Goal: Transaction & Acquisition: Purchase product/service

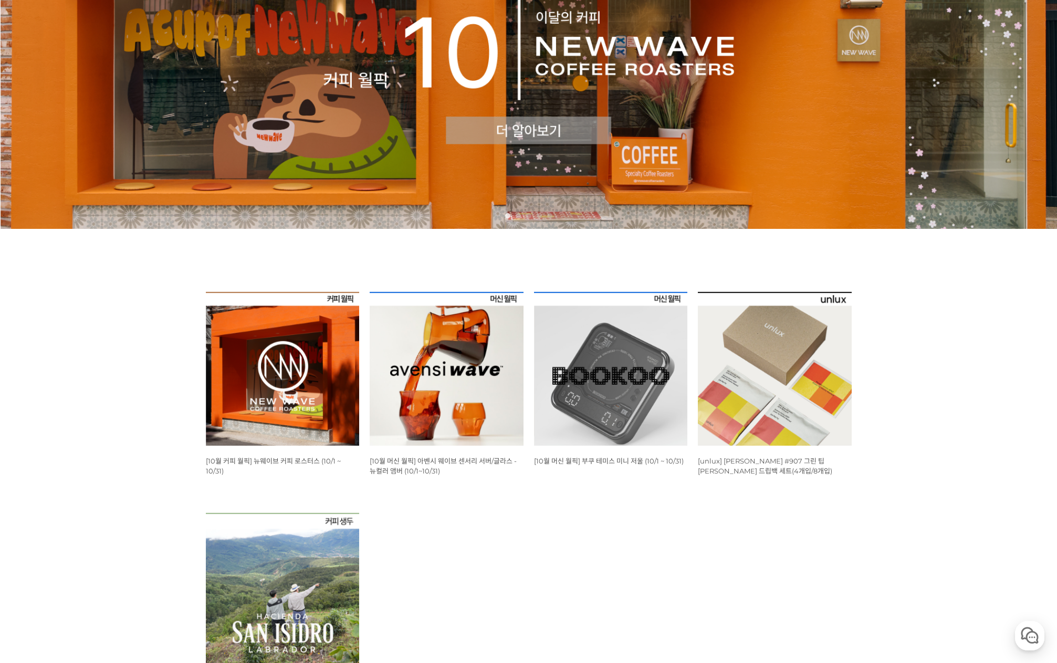
scroll to position [210, 0]
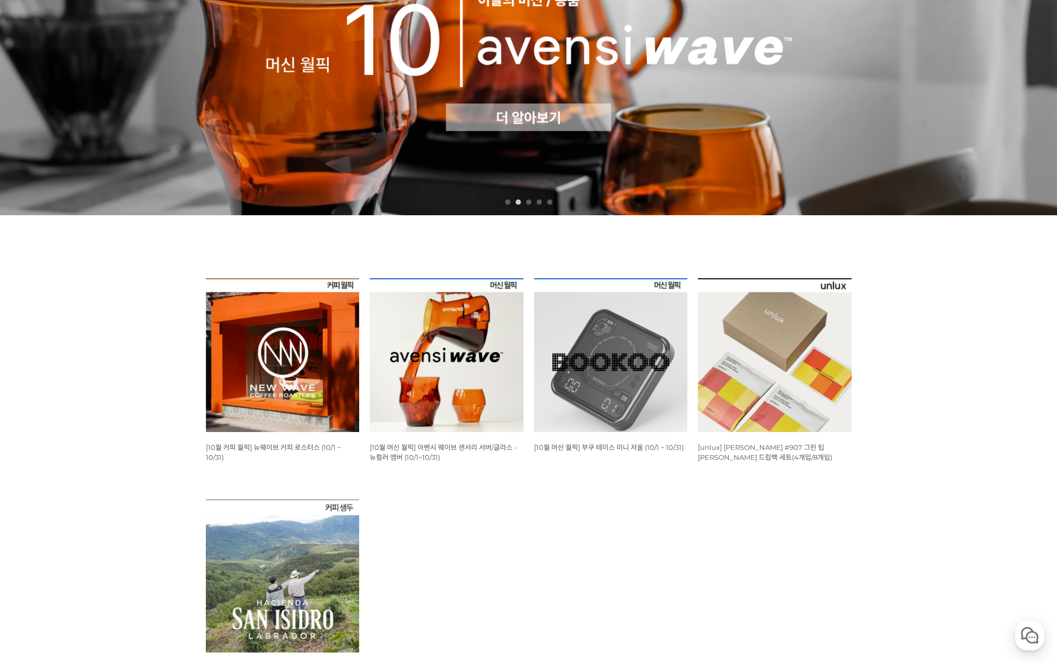
click at [462, 320] on img at bounding box center [447, 355] width 154 height 154
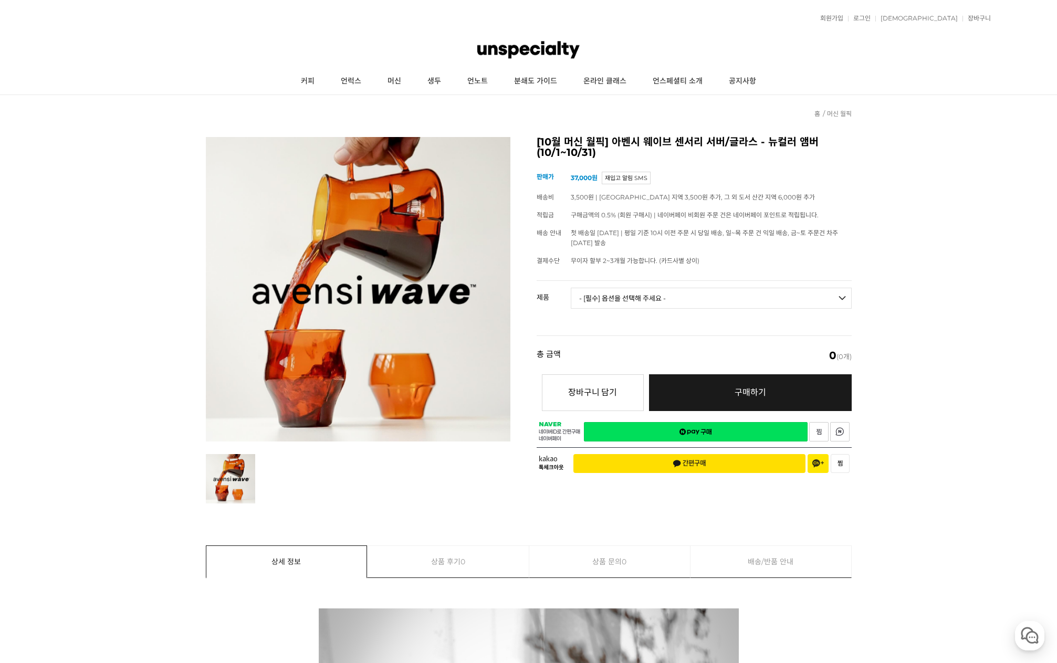
click at [684, 294] on select "- [필수] 옵션을 선택해 주세요 - ------------------- 웨이브 앰버 3종 세트 사이클론 센서리 서버 앰버 [품절] 알토 글라…" at bounding box center [711, 298] width 281 height 21
click at [312, 81] on link "커피" at bounding box center [308, 81] width 40 height 26
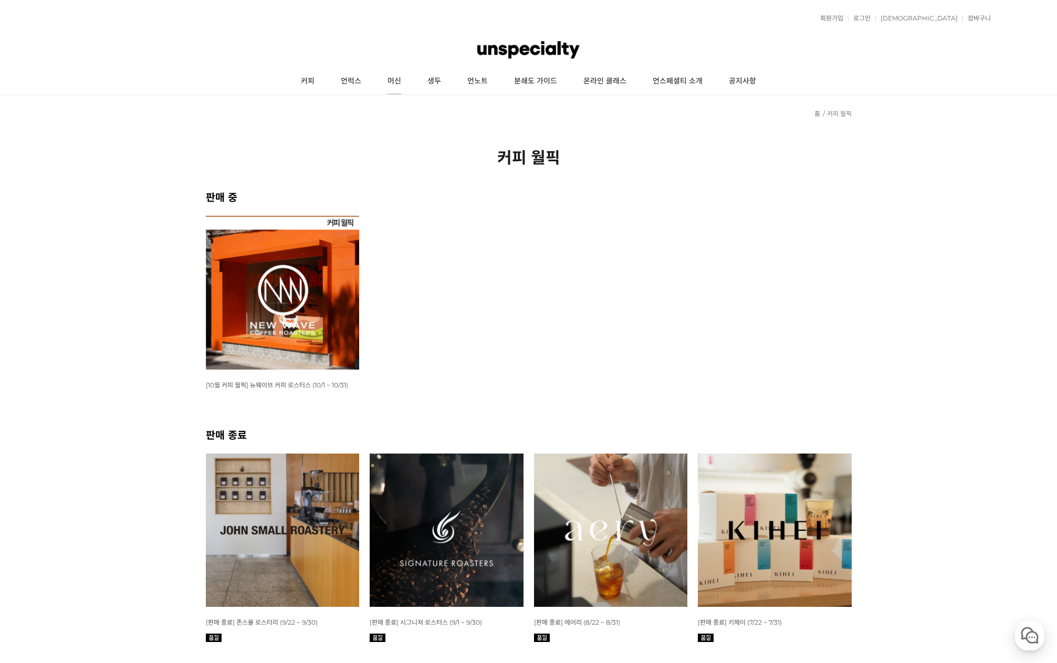
click at [391, 82] on link "머신" at bounding box center [395, 81] width 40 height 26
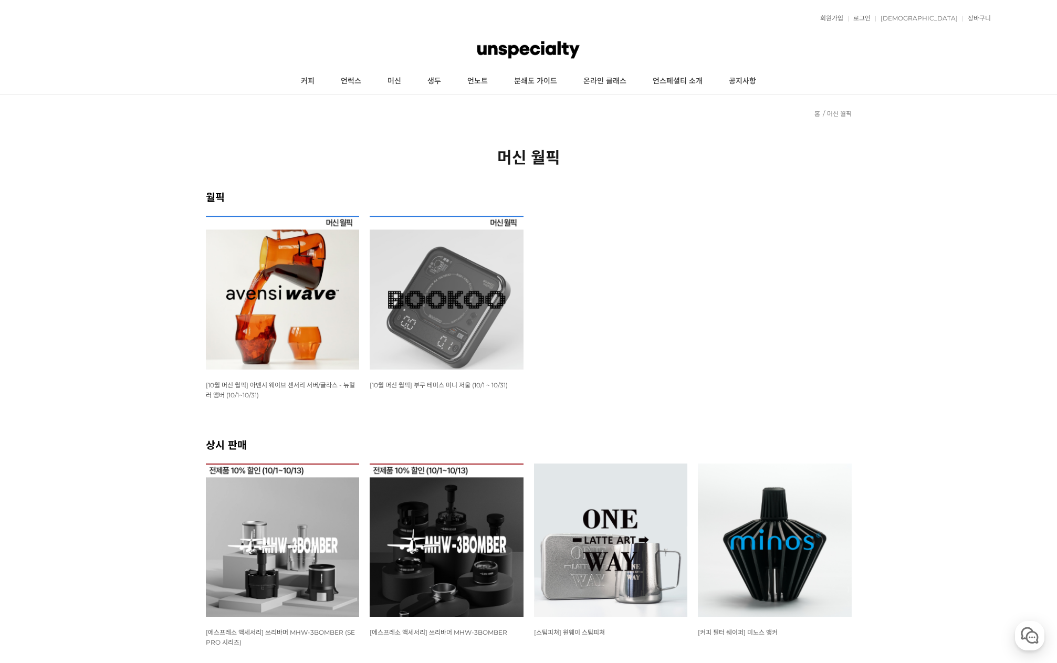
click at [472, 288] on img at bounding box center [447, 293] width 154 height 154
click at [307, 80] on link "커피" at bounding box center [308, 81] width 40 height 26
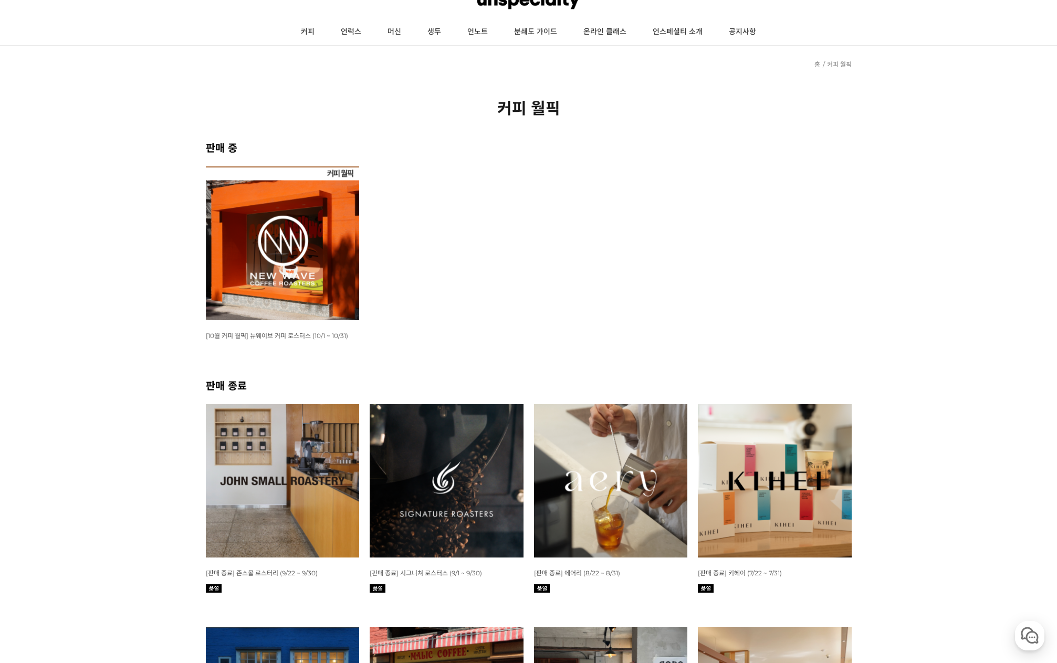
scroll to position [53, 0]
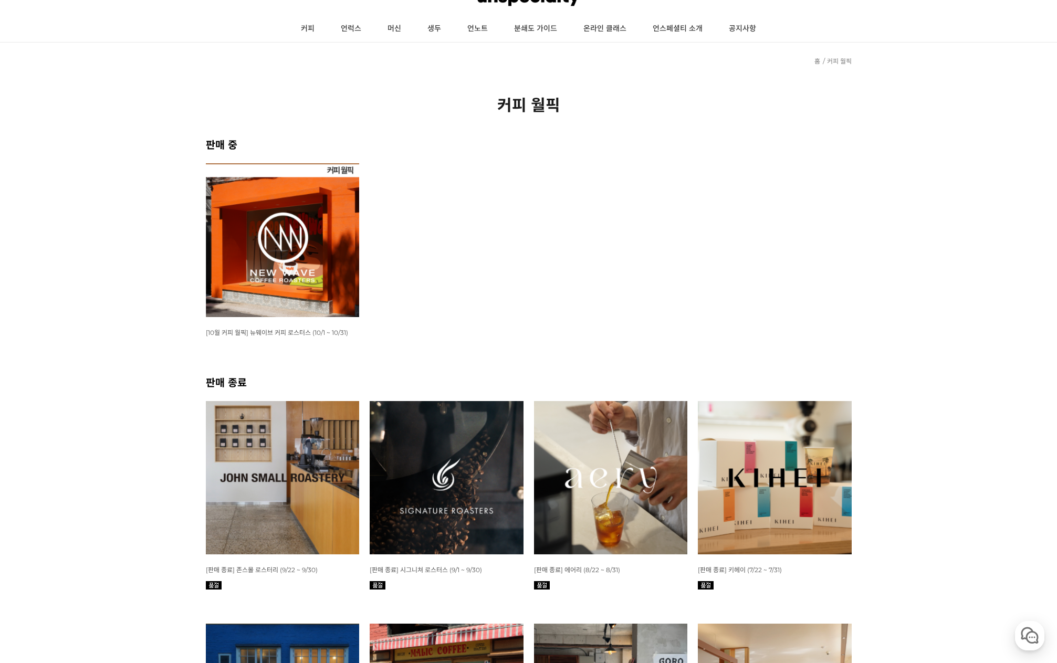
click at [260, 216] on img at bounding box center [283, 240] width 154 height 154
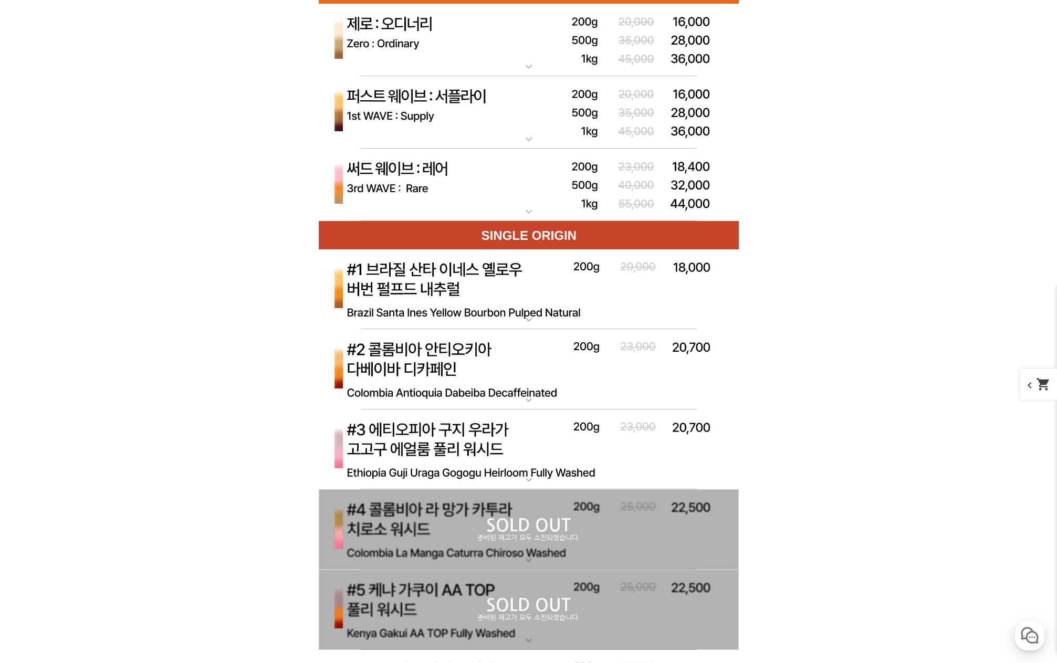
scroll to position [3520, 0]
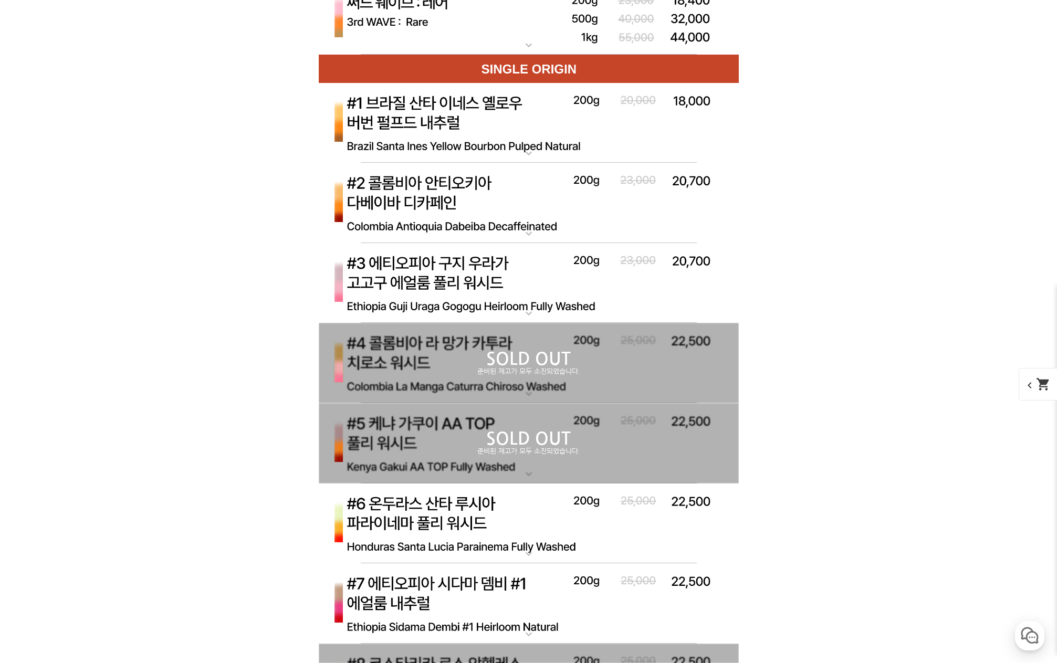
click at [348, 205] on img at bounding box center [529, 203] width 420 height 81
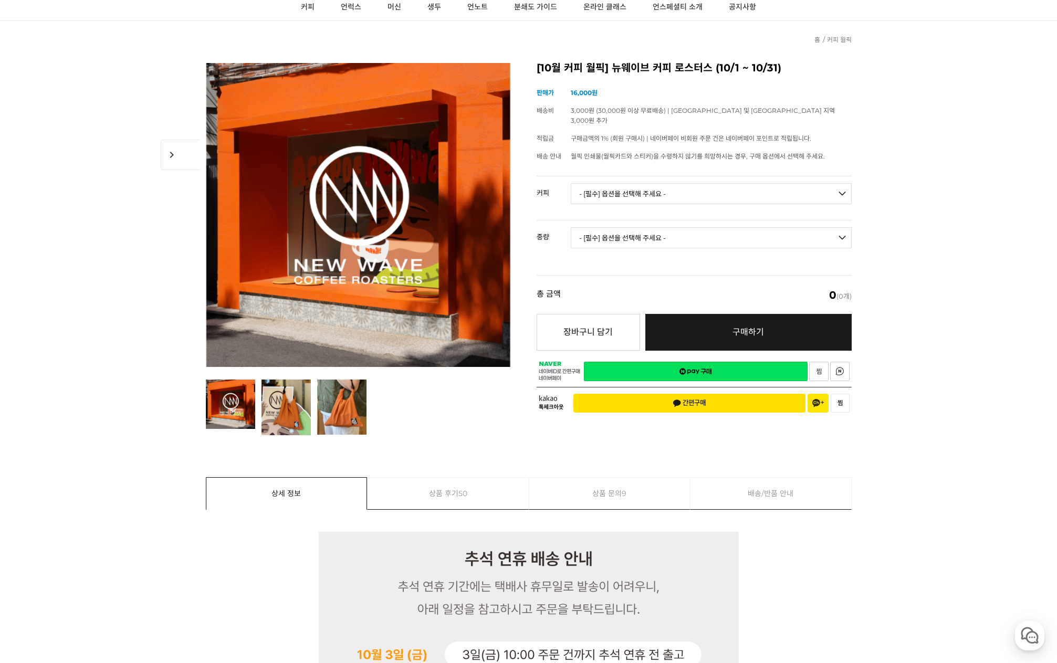
scroll to position [0, 0]
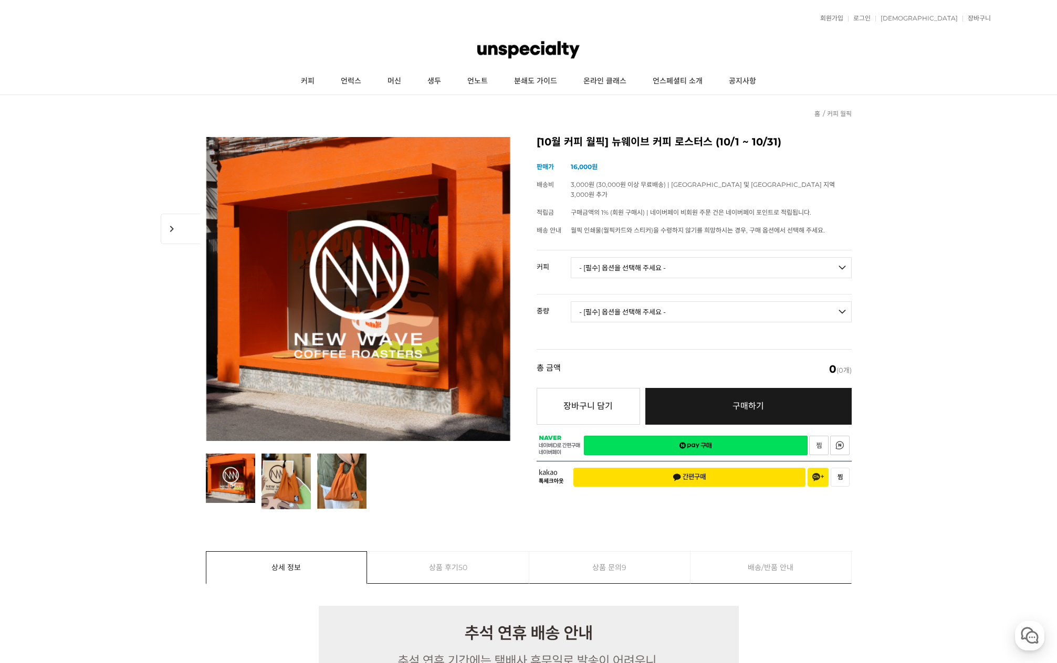
click at [634, 257] on select "- [필수] 옵션을 선택해 주세요 - ------------------- 언스페셜티 분쇄도 가이드 종이 받기 (주문 1건당 최대 1개 제공) …" at bounding box center [711, 267] width 281 height 21
select select "#2 콜롬비아 [PERSON_NAME]"
click at [571, 257] on select "- [필수] 옵션을 선택해 주세요 - ------------------- 언스페셜티 분쇄도 가이드 종이 받기 (주문 1건당 최대 1개 제공) …" at bounding box center [711, 267] width 281 height 21
click at [686, 302] on select "- [필수] 옵션을 선택해 주세요 - ------------------- 200g" at bounding box center [711, 312] width 281 height 21
select select "200g"
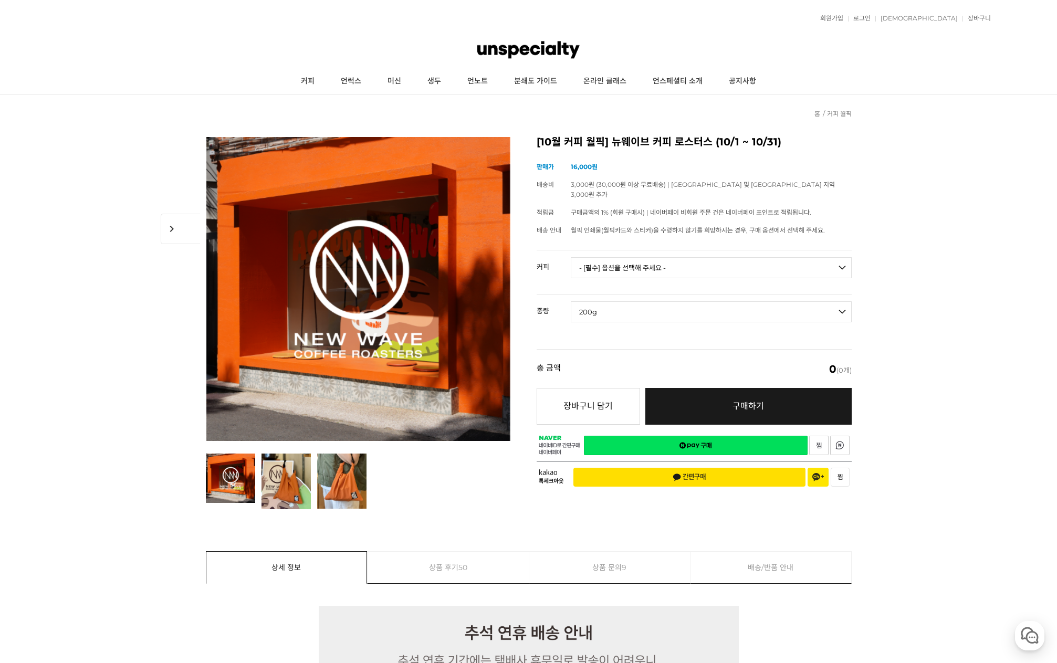
click at [571, 302] on select "- [필수] 옵션을 선택해 주세요 - ------------------- 200g" at bounding box center [711, 312] width 281 height 21
select select "*"
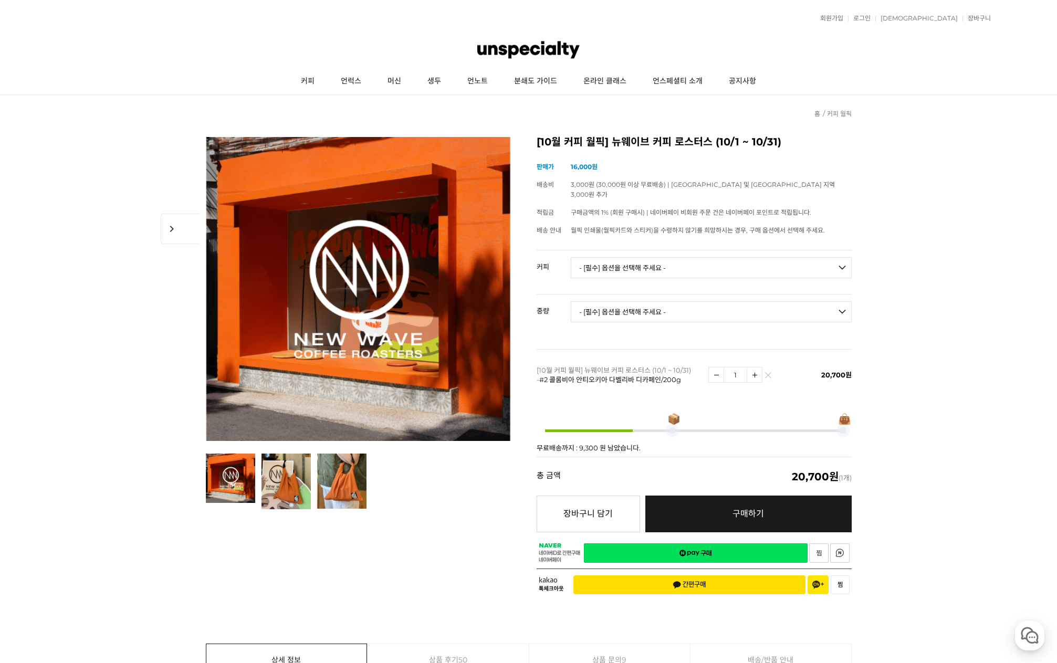
click at [683, 257] on select "- [필수] 옵션을 선택해 주세요 - ------------------- 언스페셜티 분쇄도 가이드 종이 받기 (주문 1건당 최대 1개 제공) …" at bounding box center [711, 267] width 281 height 21
click at [680, 258] on select "- [필수] 옵션을 선택해 주세요 - ------------------- 언스페셜티 분쇄도 가이드 종이 받기 (주문 1건당 최대 1개 제공) …" at bounding box center [711, 267] width 281 height 21
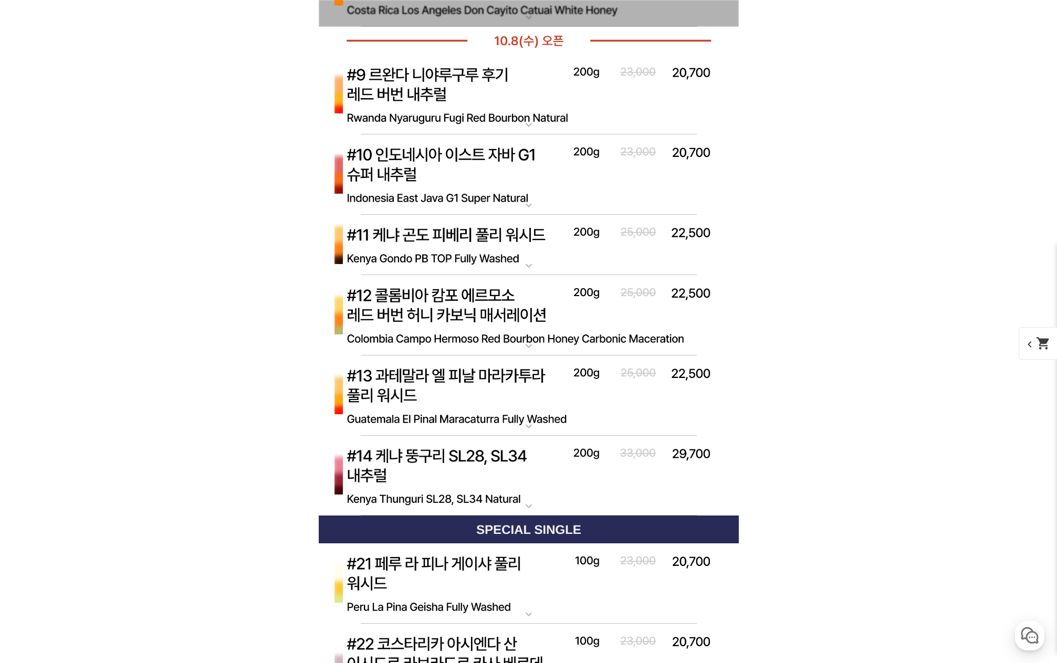
scroll to position [4750, 0]
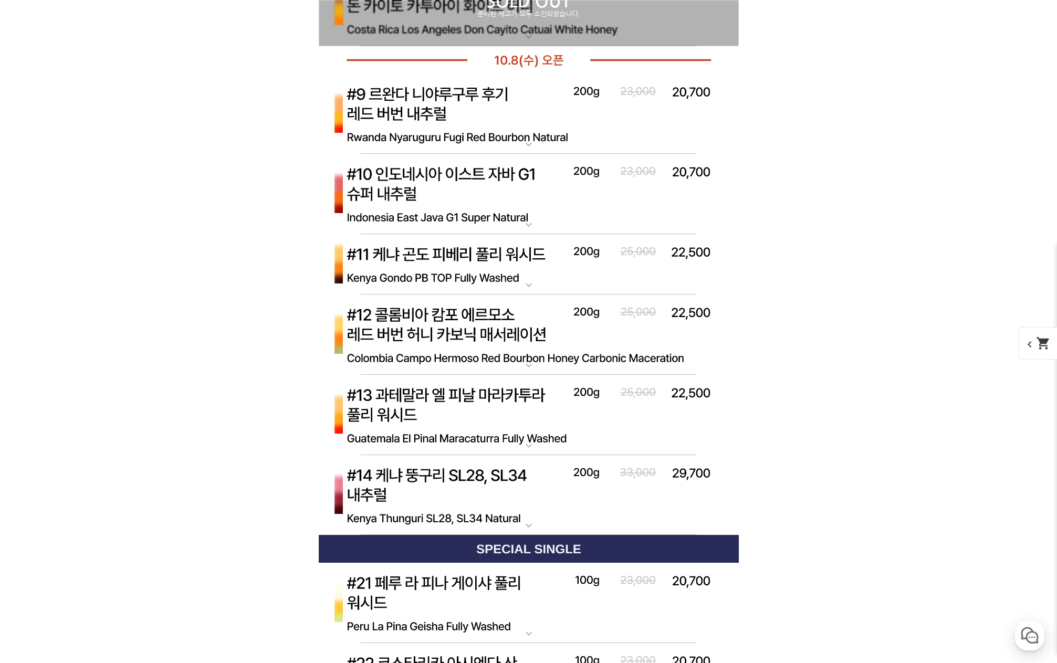
click at [553, 134] on img at bounding box center [529, 114] width 420 height 81
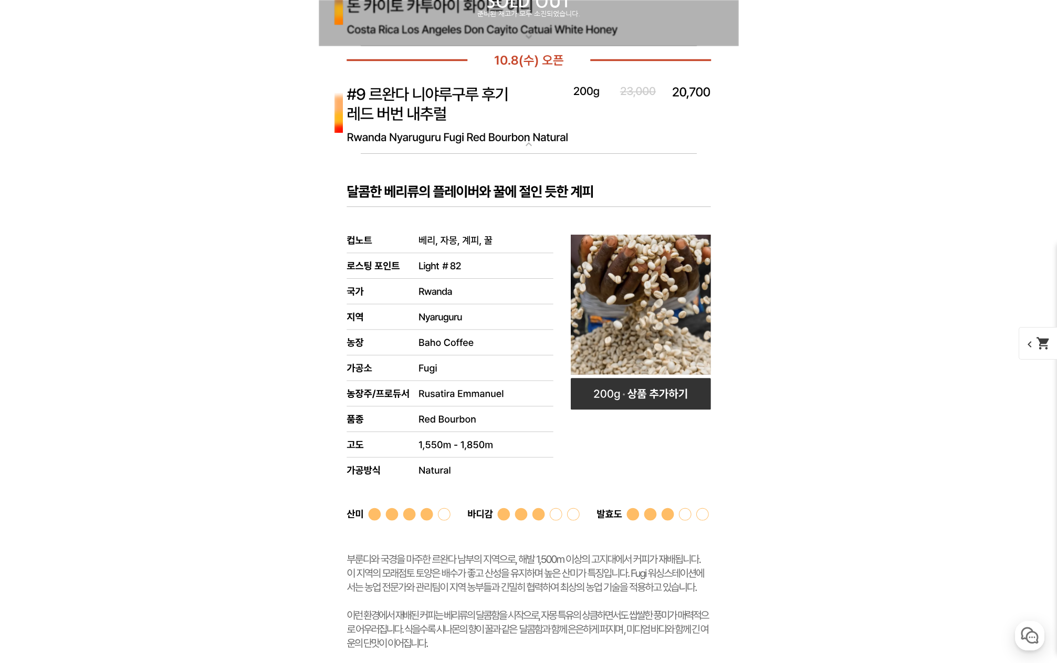
click at [565, 123] on img at bounding box center [529, 114] width 420 height 81
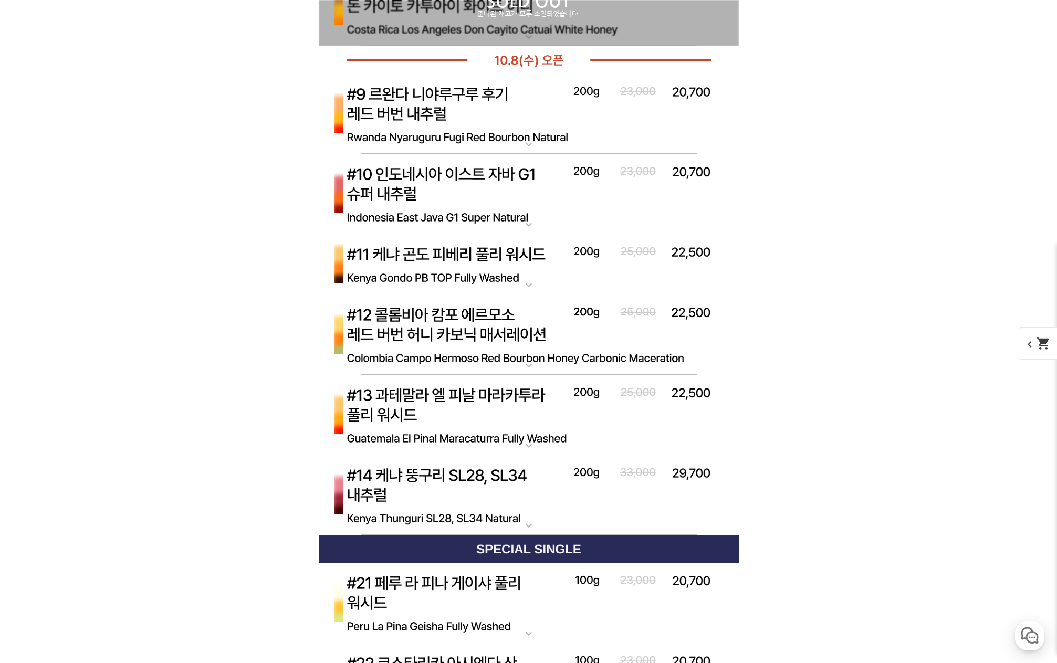
click at [568, 206] on img at bounding box center [529, 194] width 420 height 81
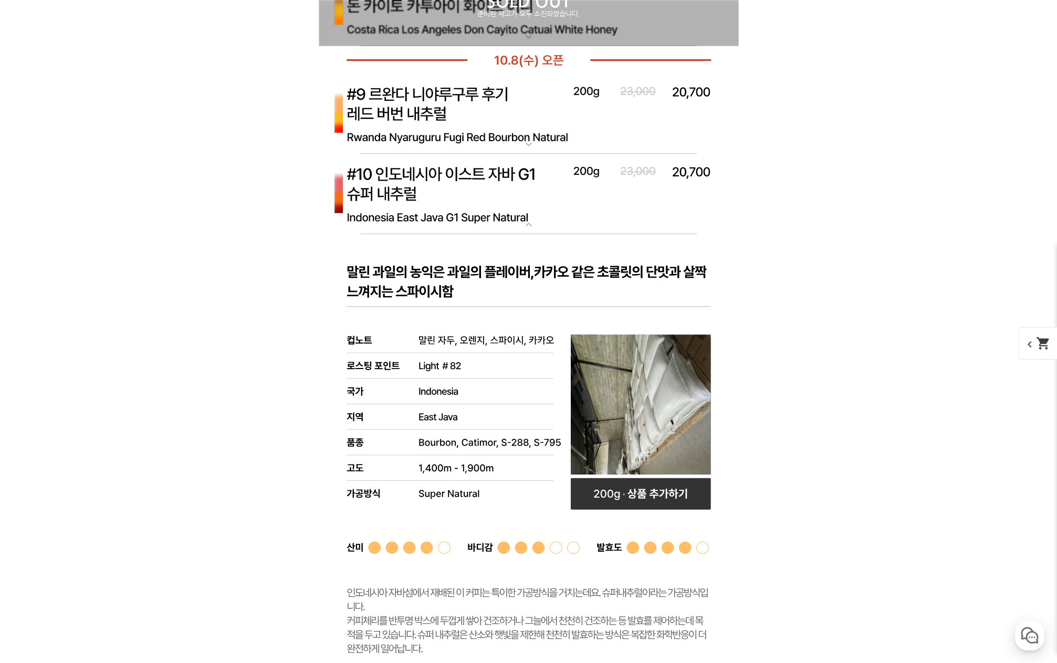
click at [568, 206] on img at bounding box center [529, 194] width 420 height 81
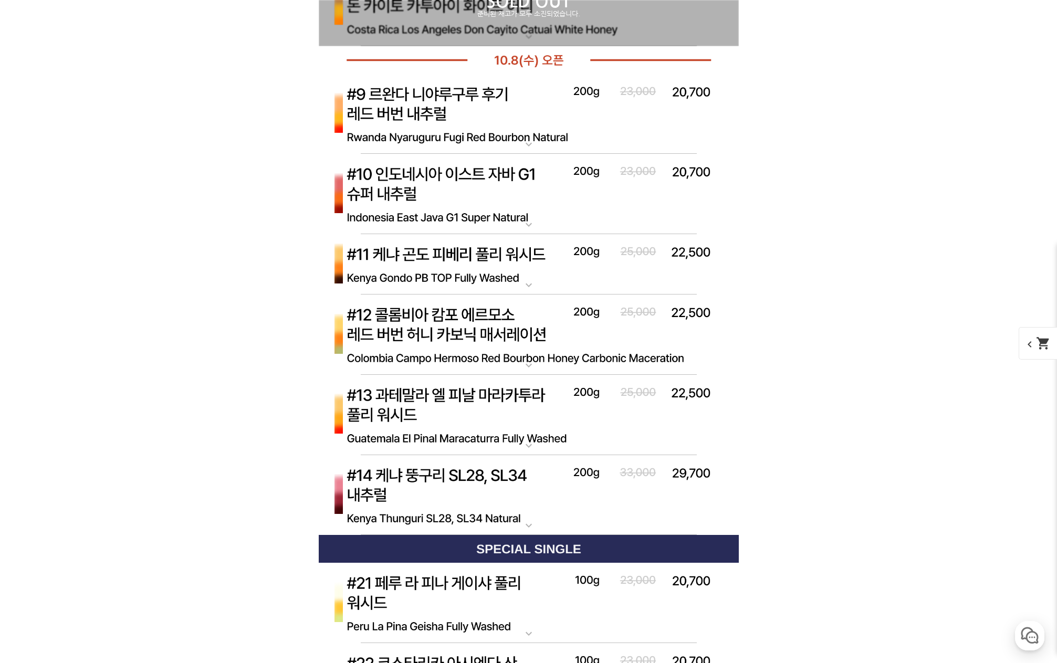
click at [554, 330] on img at bounding box center [529, 335] width 420 height 81
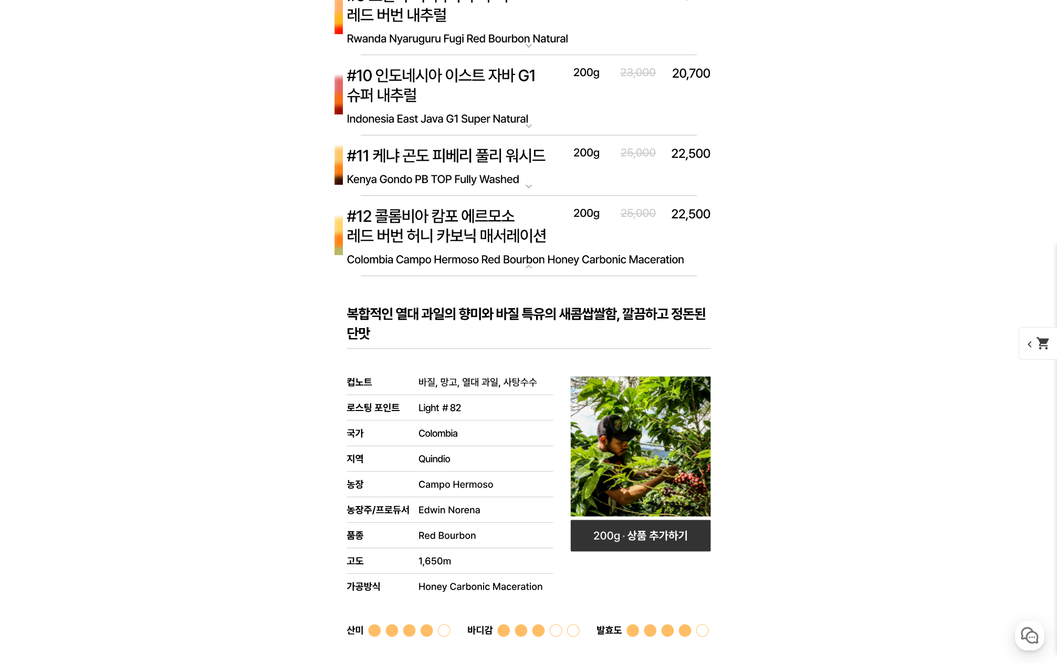
scroll to position [4856, 0]
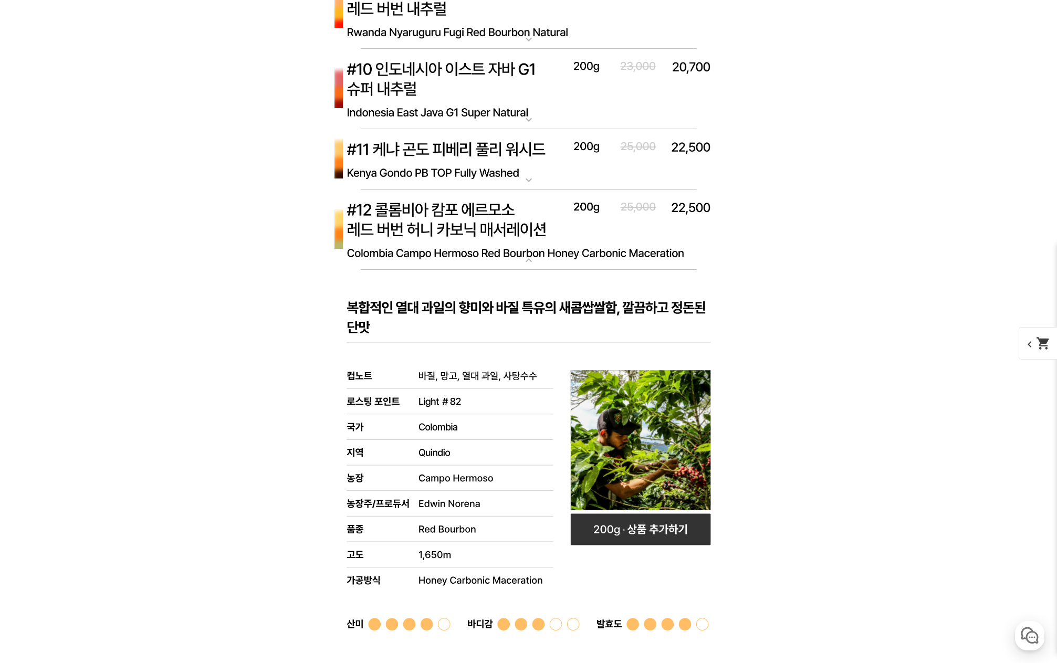
click at [554, 238] on img at bounding box center [529, 230] width 420 height 81
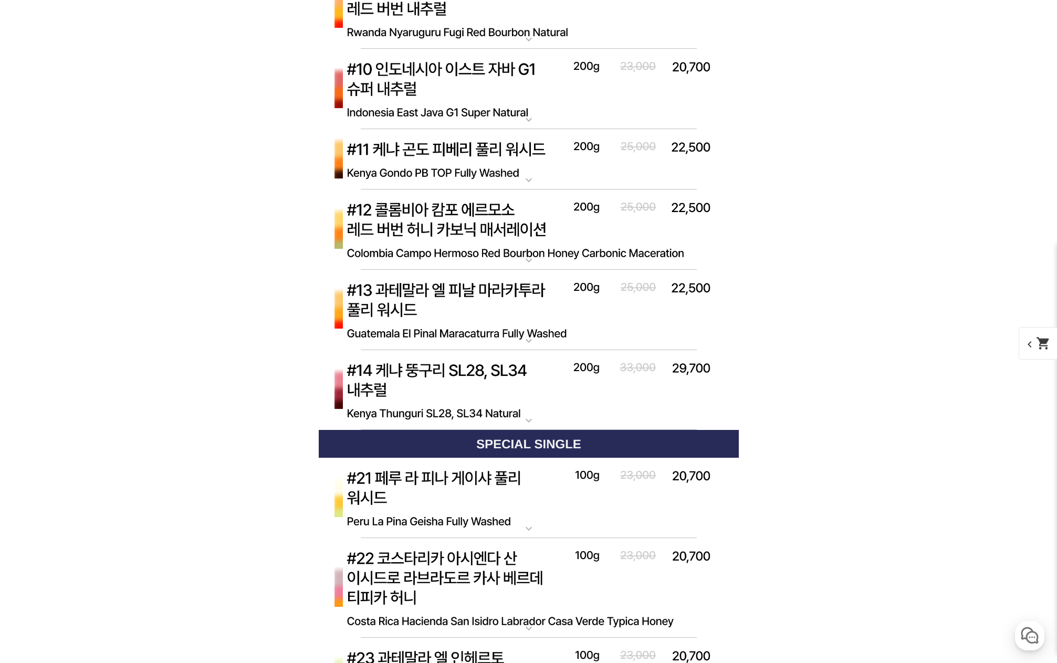
click at [564, 171] on img at bounding box center [529, 159] width 420 height 61
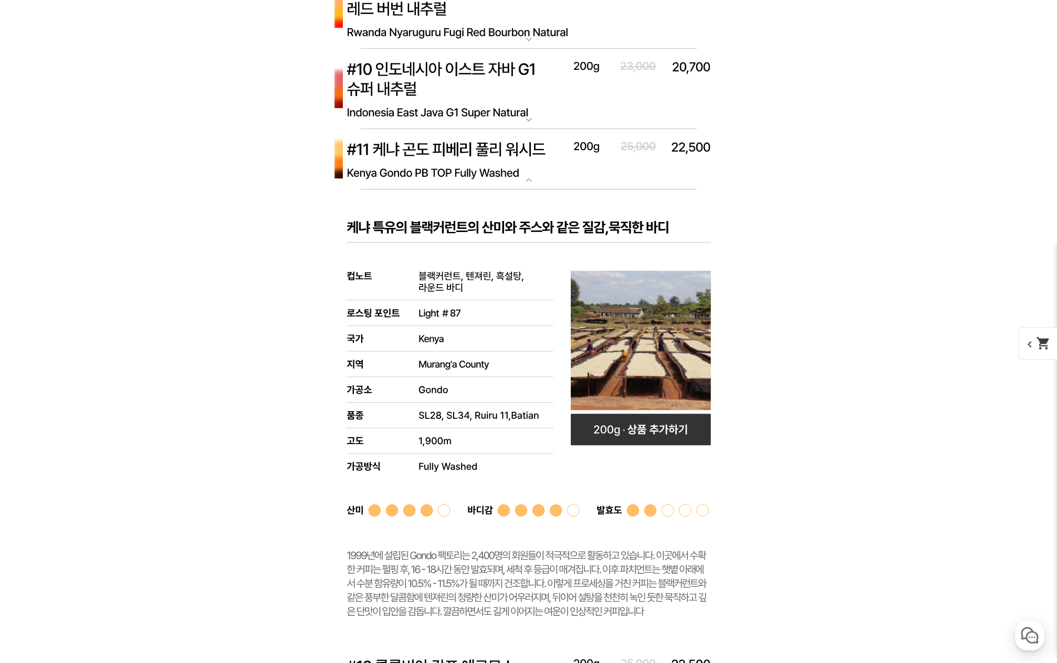
click at [599, 172] on img at bounding box center [529, 159] width 420 height 61
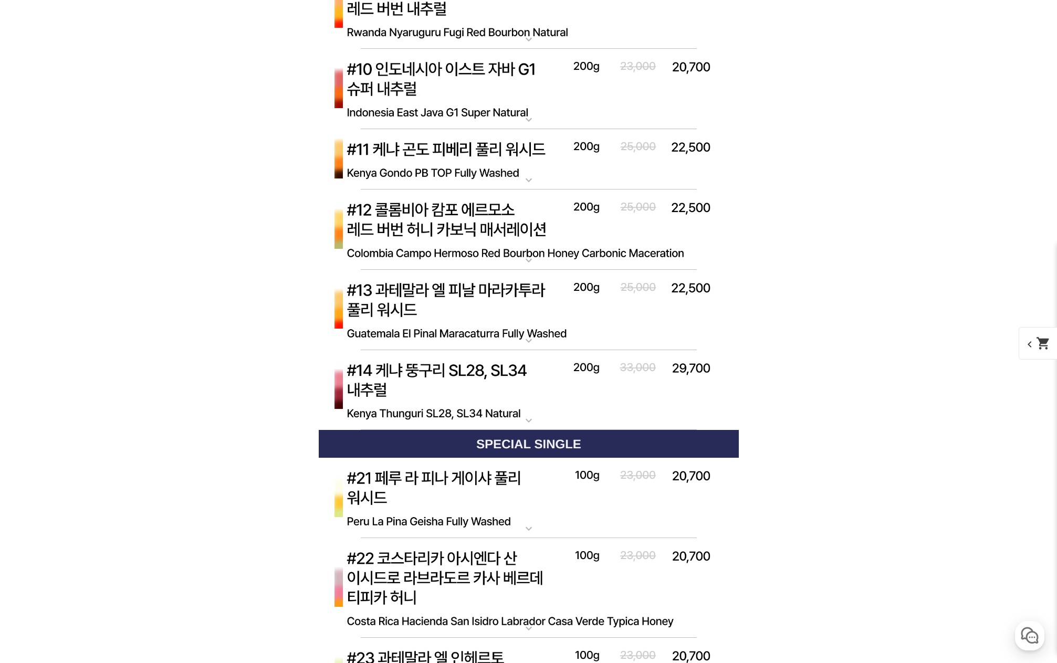
click at [566, 391] on img at bounding box center [529, 390] width 420 height 81
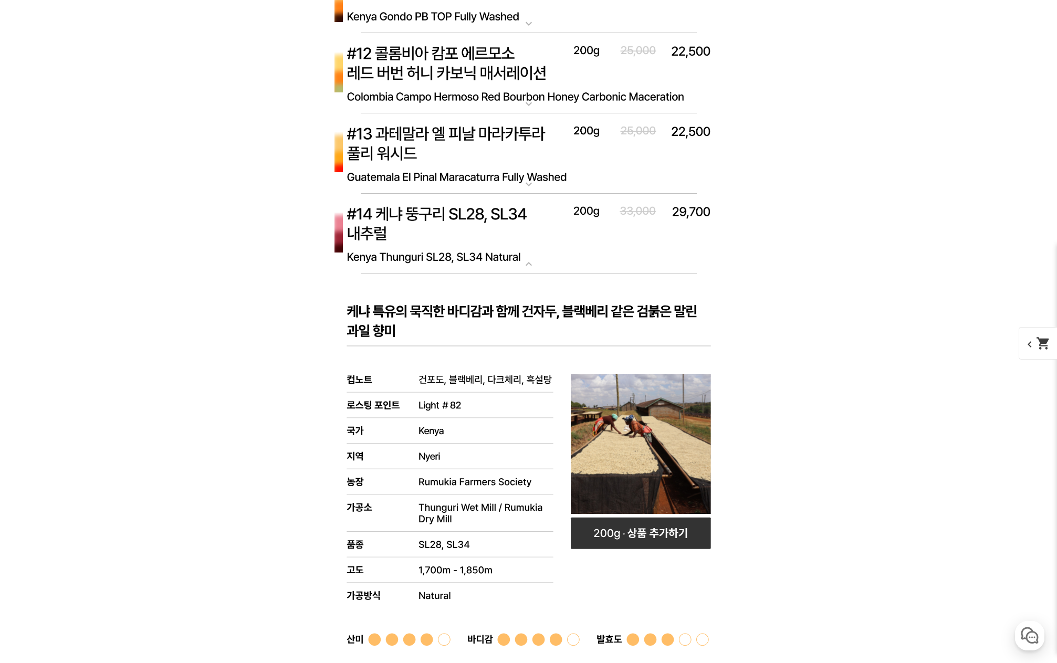
scroll to position [5013, 0]
click at [610, 244] on img at bounding box center [529, 233] width 420 height 81
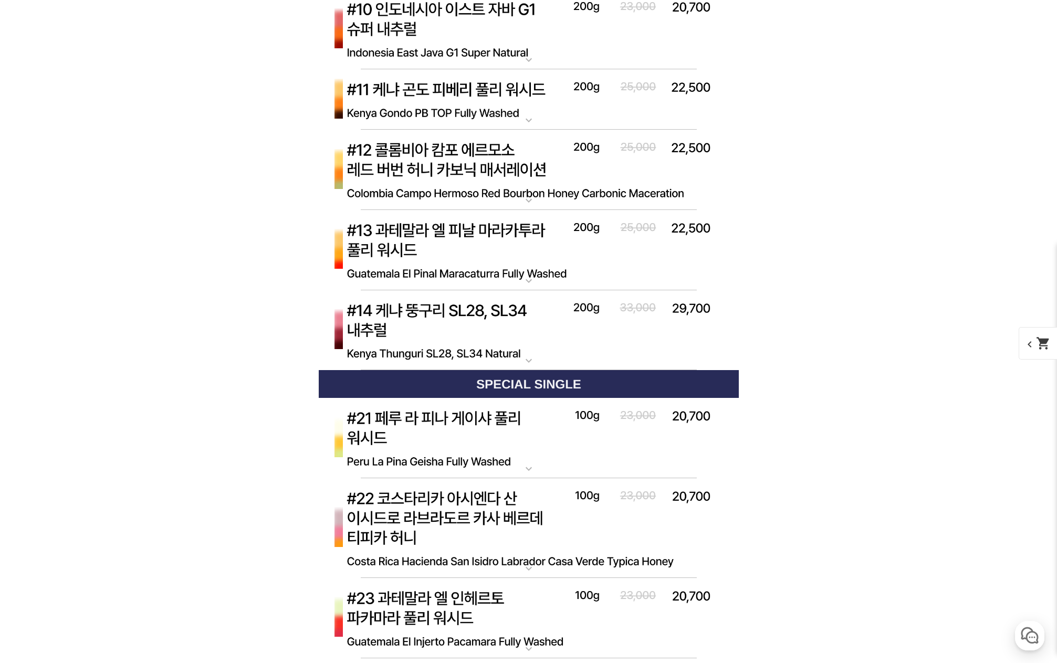
scroll to position [4698, 0]
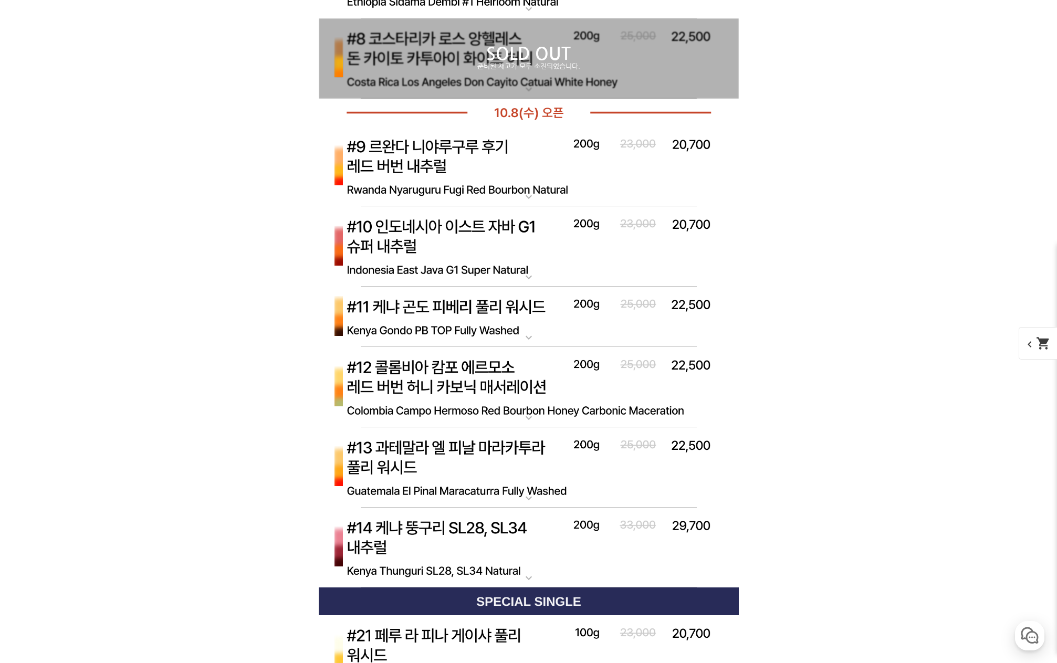
click at [553, 251] on img at bounding box center [529, 246] width 420 height 81
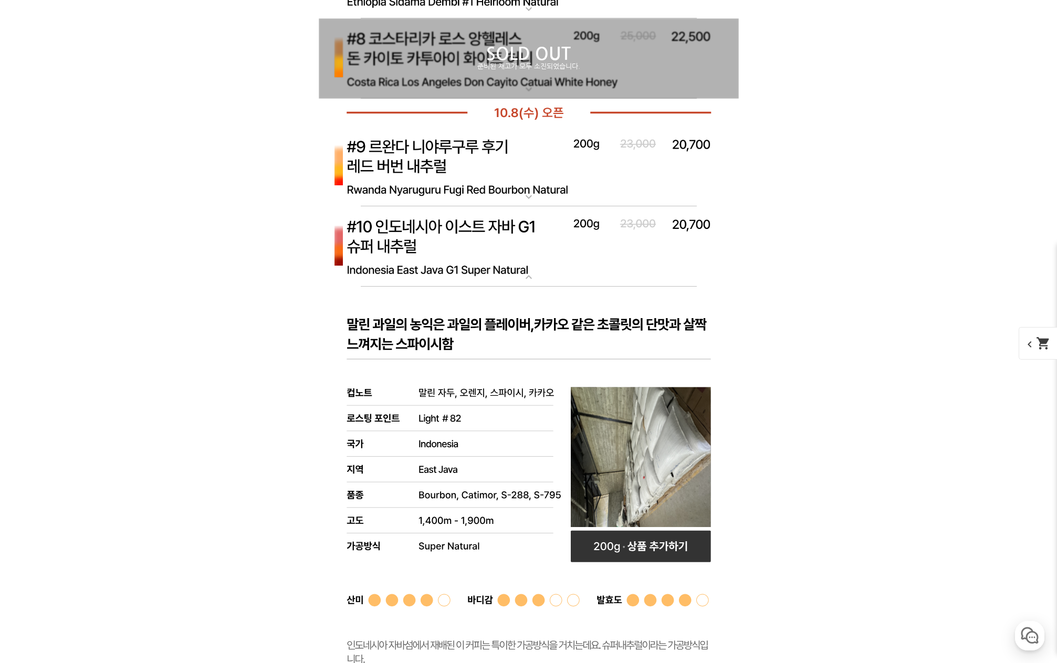
click at [576, 243] on img at bounding box center [529, 246] width 420 height 81
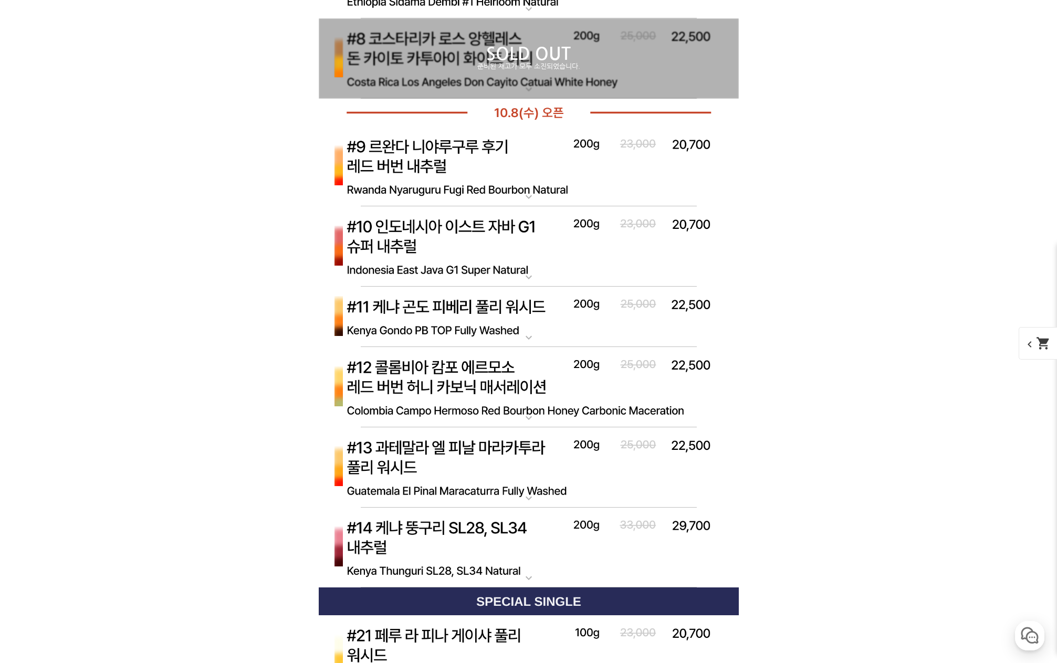
click at [609, 161] on img at bounding box center [529, 167] width 420 height 81
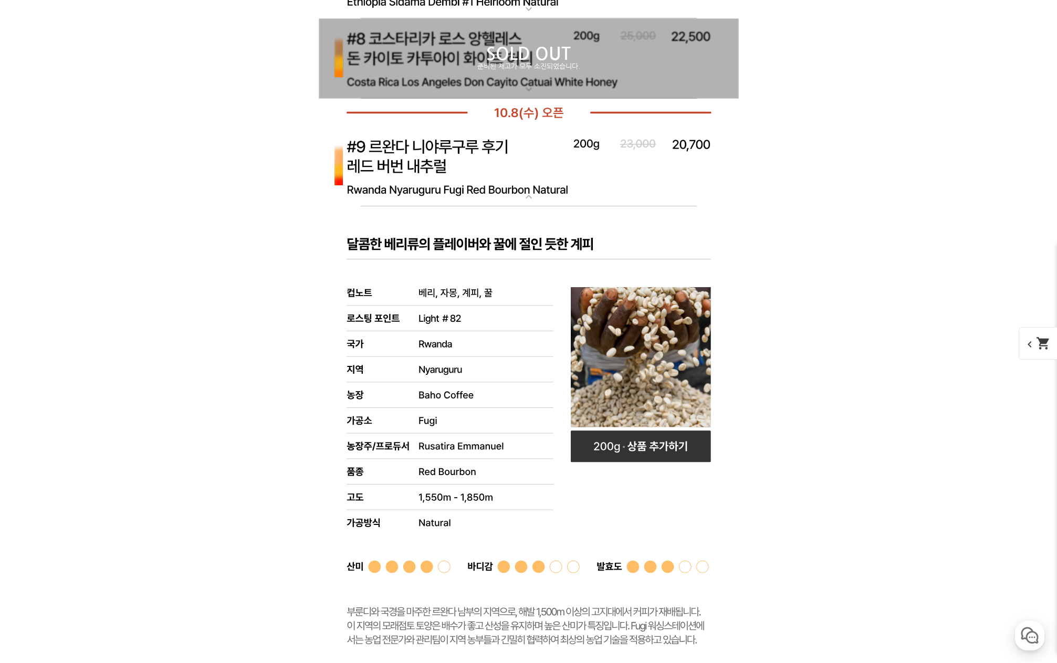
click at [618, 175] on img at bounding box center [529, 167] width 420 height 81
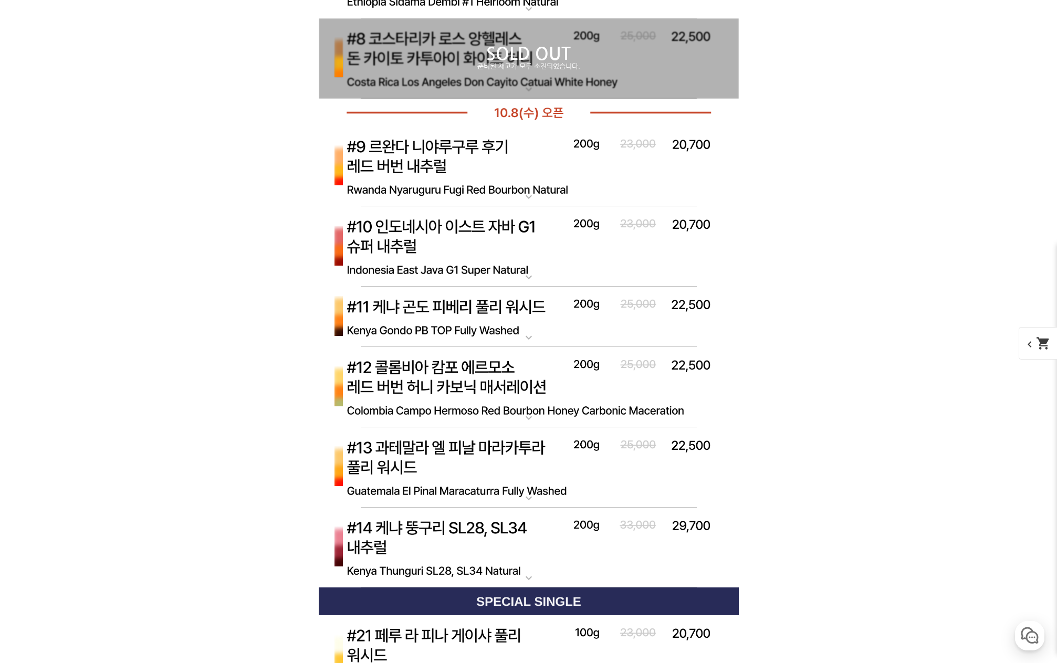
click at [618, 175] on img at bounding box center [529, 167] width 420 height 81
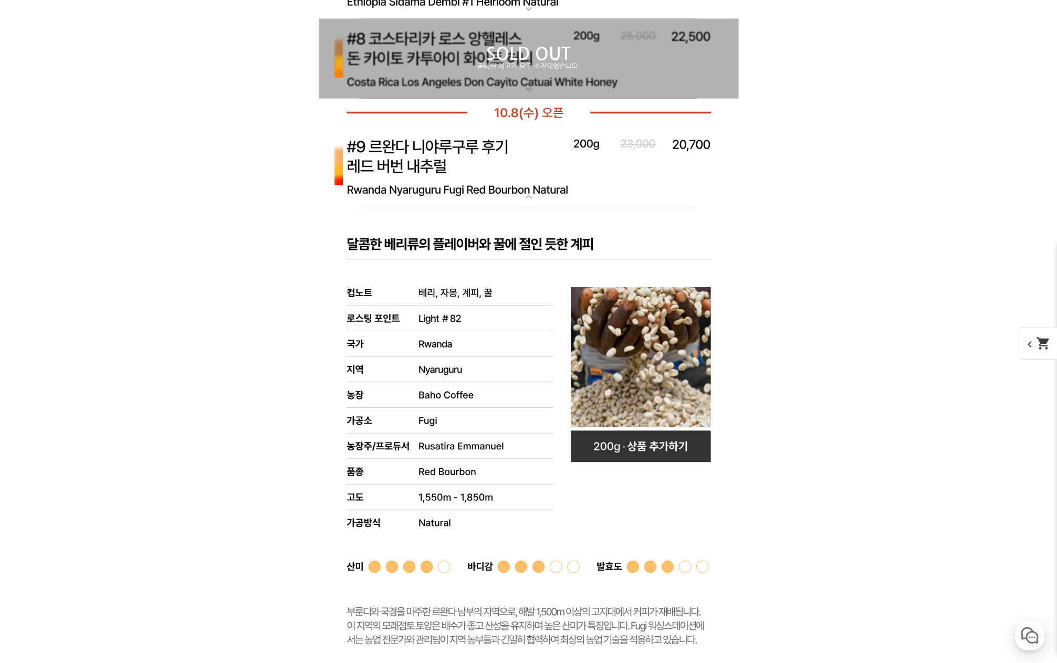
click at [618, 175] on img at bounding box center [529, 167] width 420 height 81
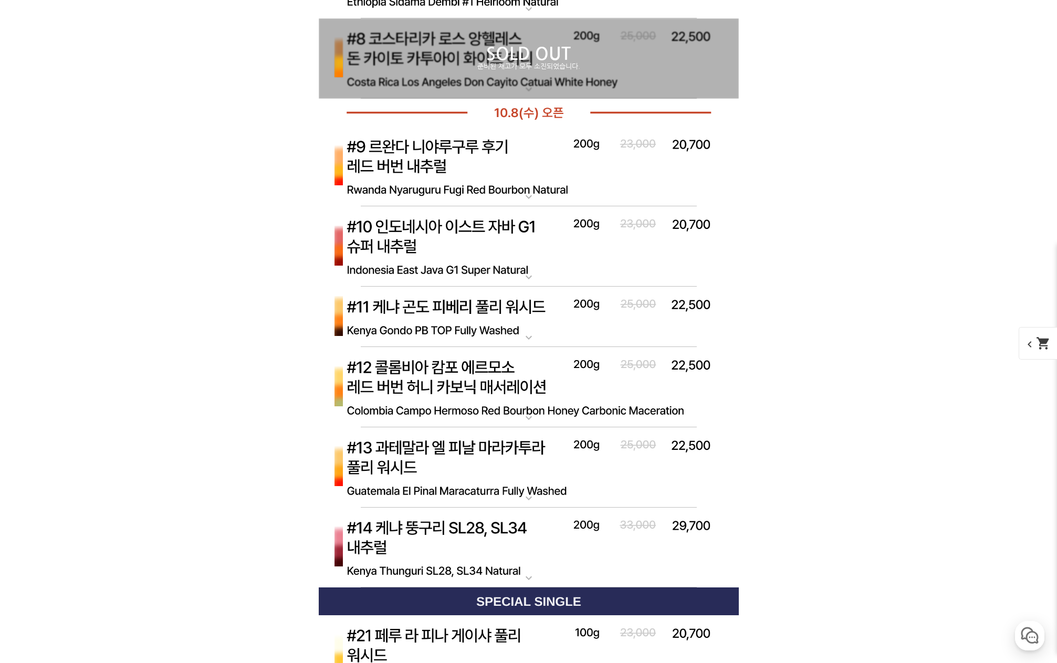
click at [614, 392] on img at bounding box center [529, 387] width 420 height 81
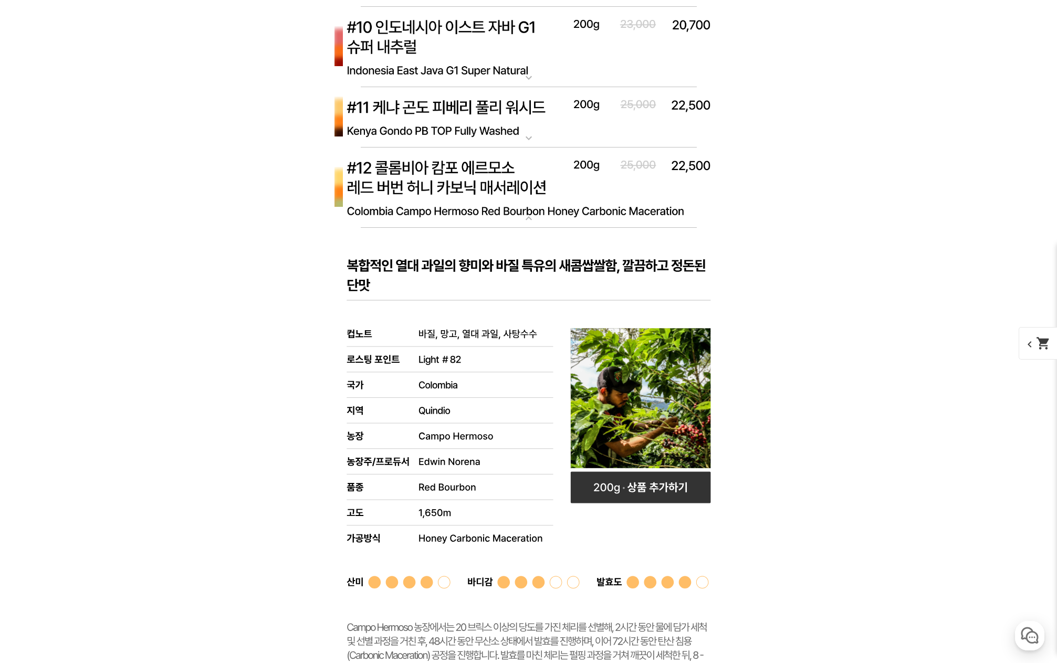
scroll to position [4908, 0]
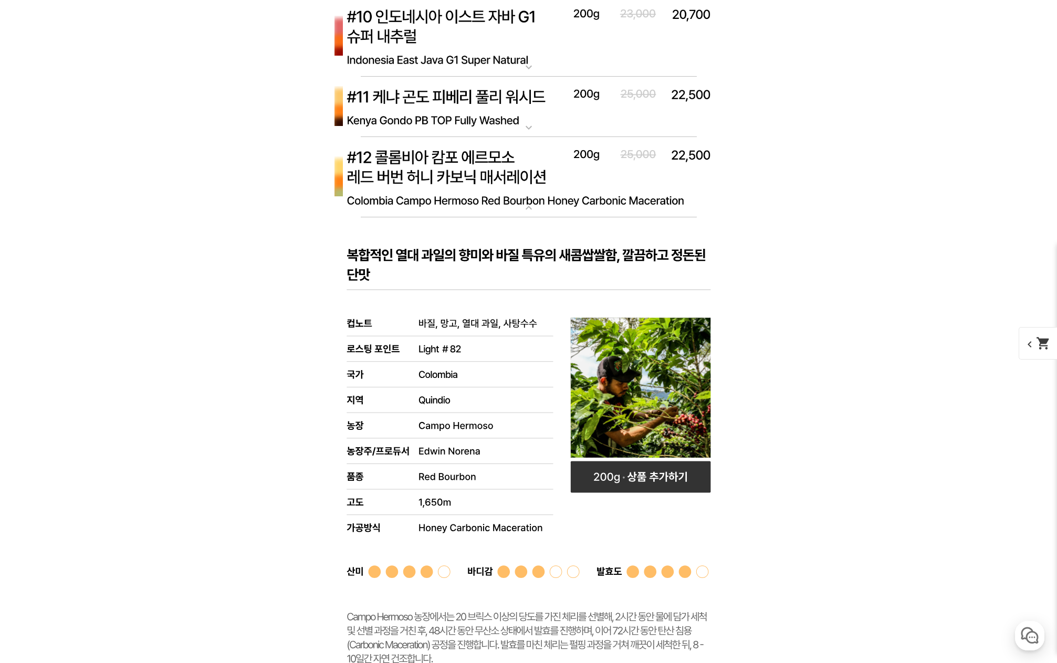
click at [609, 186] on img at bounding box center [529, 177] width 420 height 81
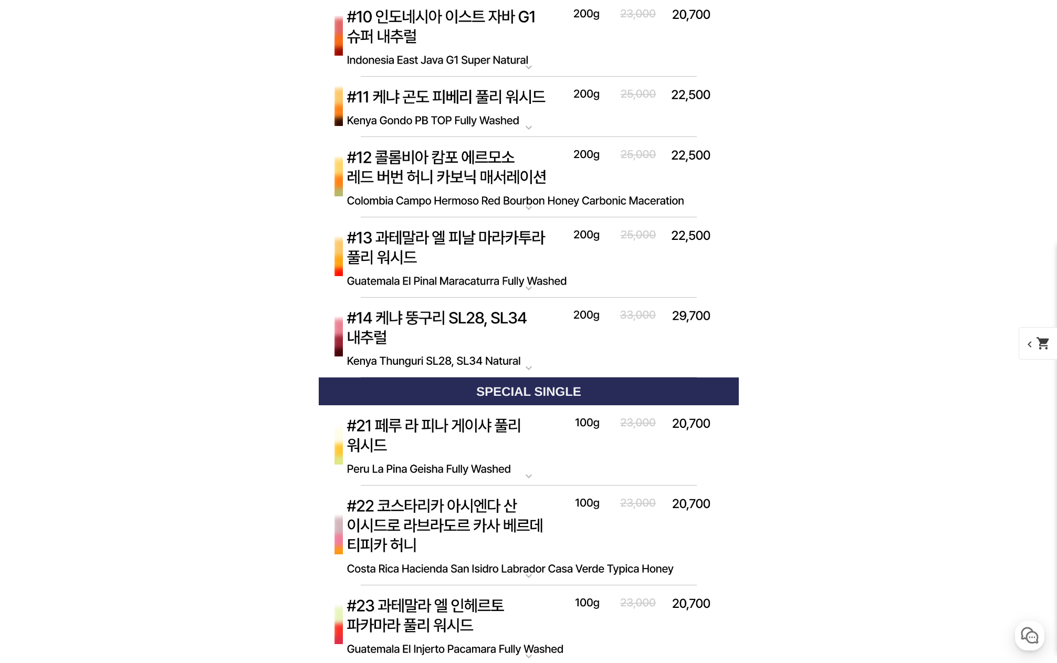
click at [618, 266] on img at bounding box center [529, 257] width 420 height 81
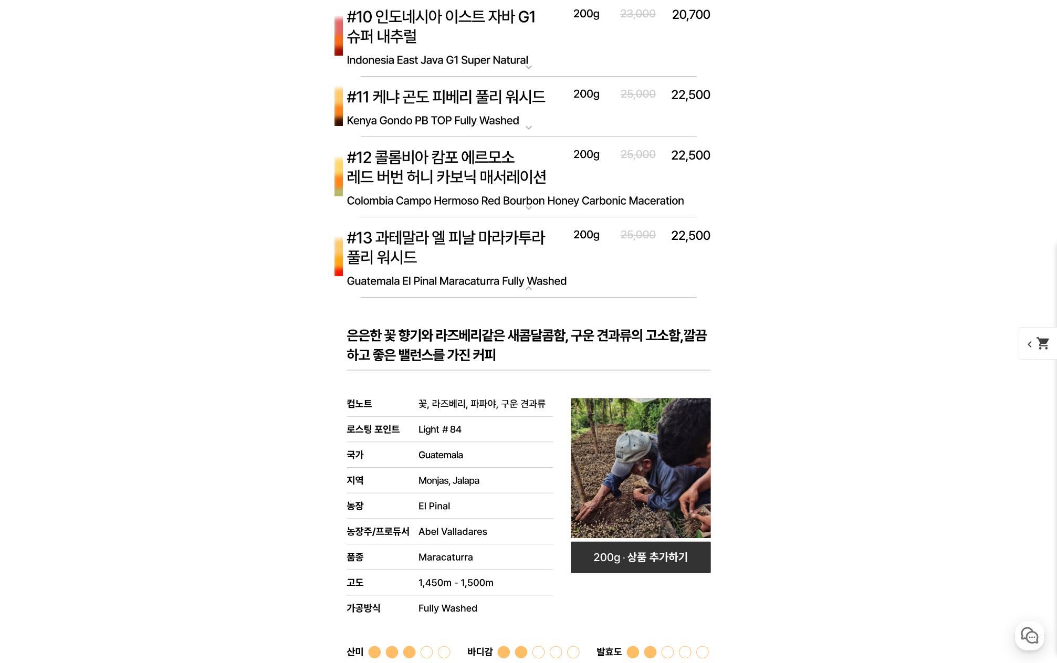
click at [641, 285] on img at bounding box center [529, 257] width 420 height 81
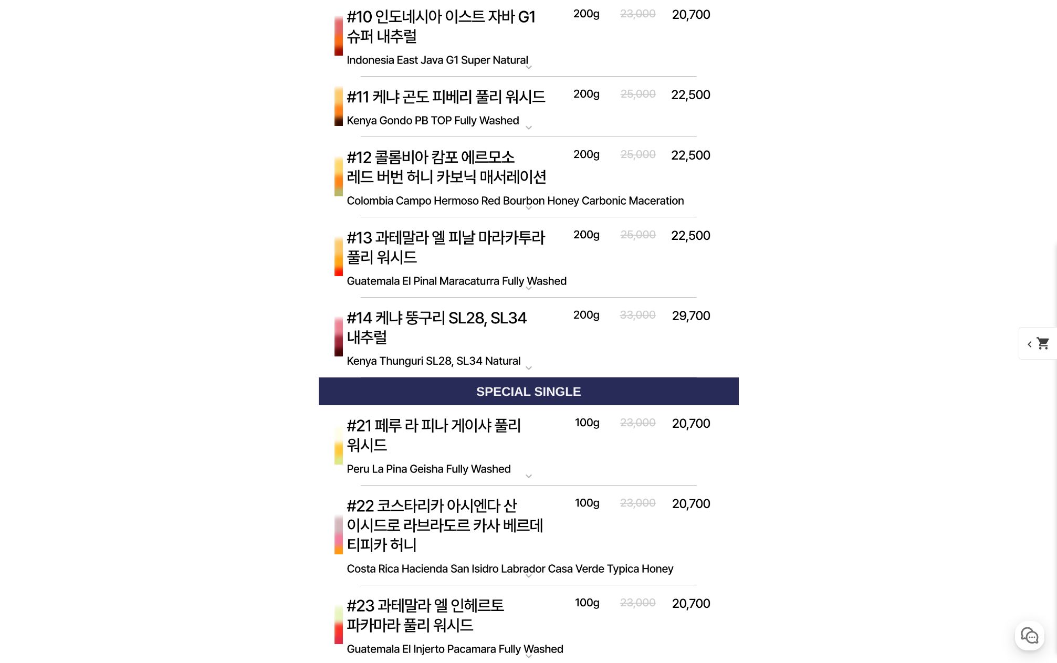
click at [642, 337] on img at bounding box center [529, 338] width 420 height 81
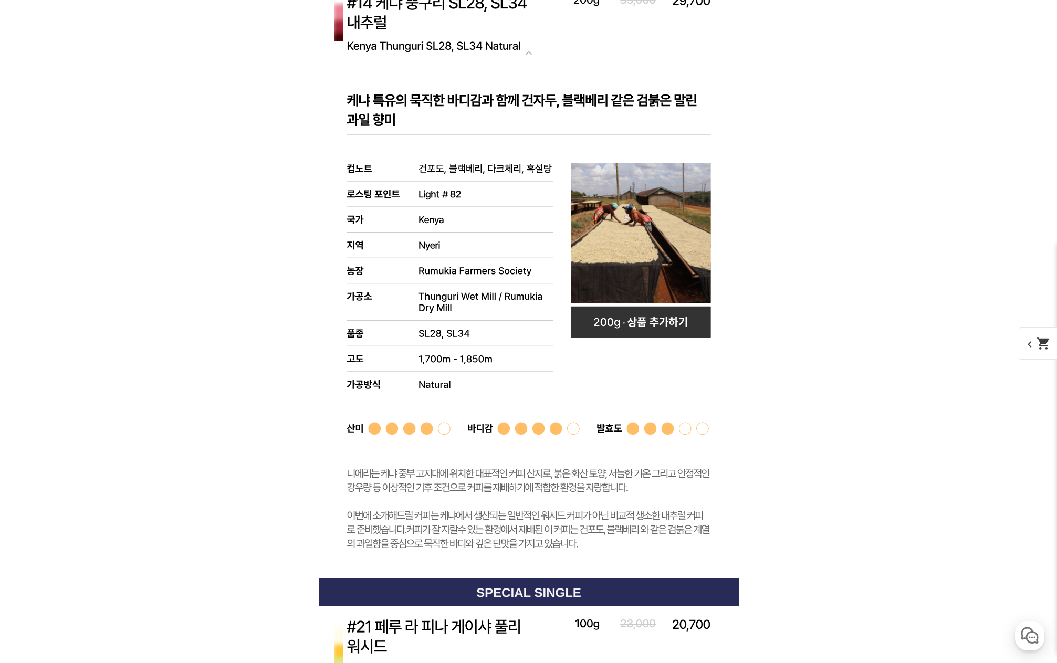
scroll to position [4961, 0]
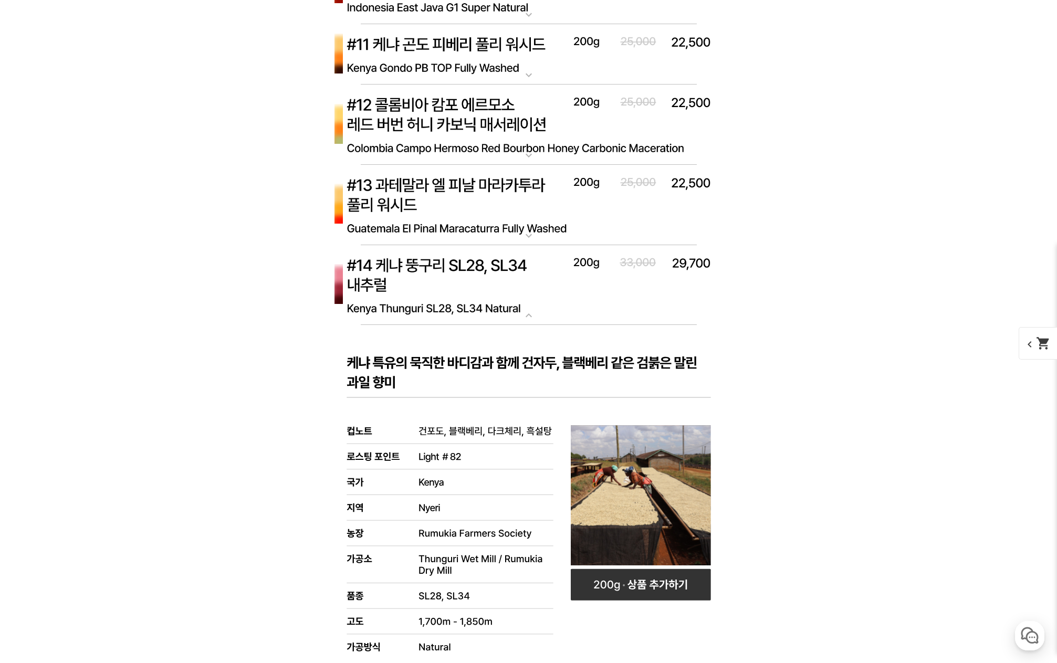
click at [623, 297] on img at bounding box center [529, 285] width 420 height 81
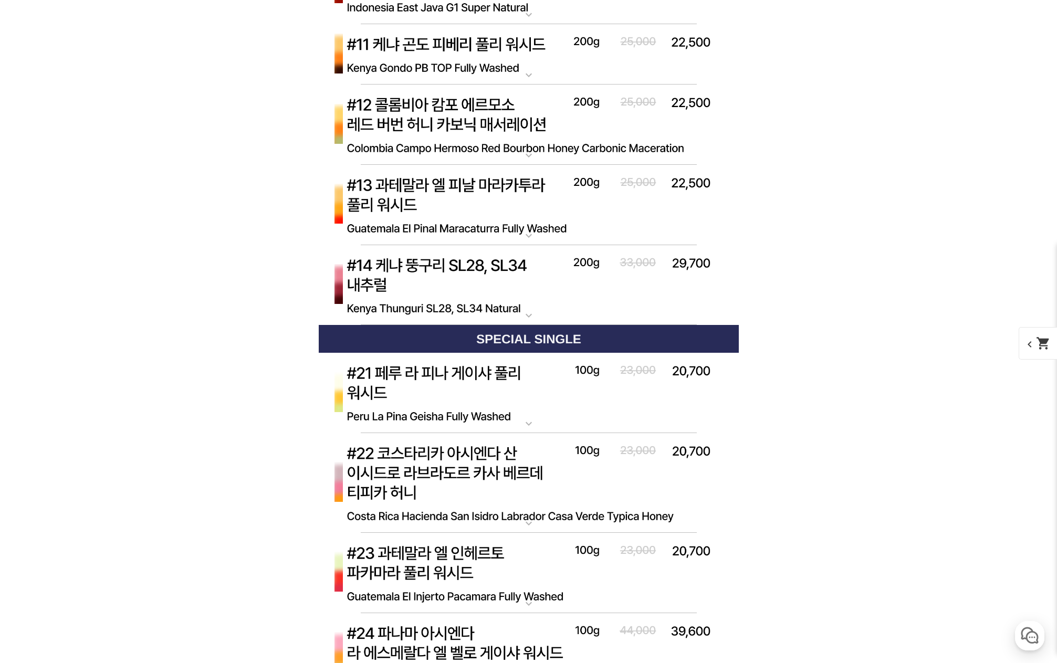
click at [550, 283] on img at bounding box center [529, 285] width 420 height 81
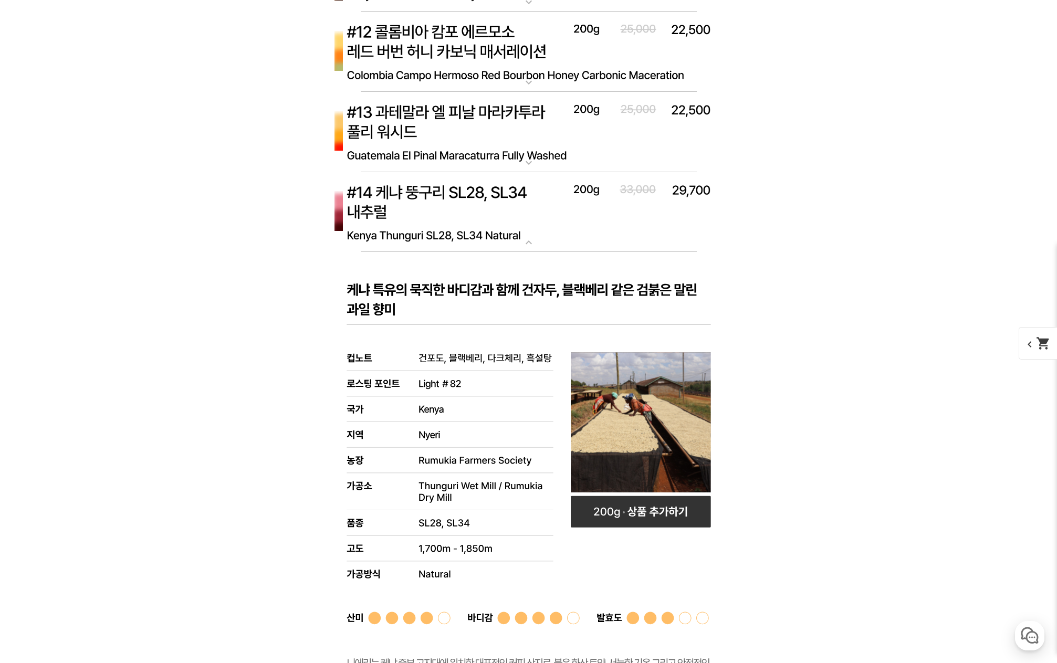
scroll to position [5171, 0]
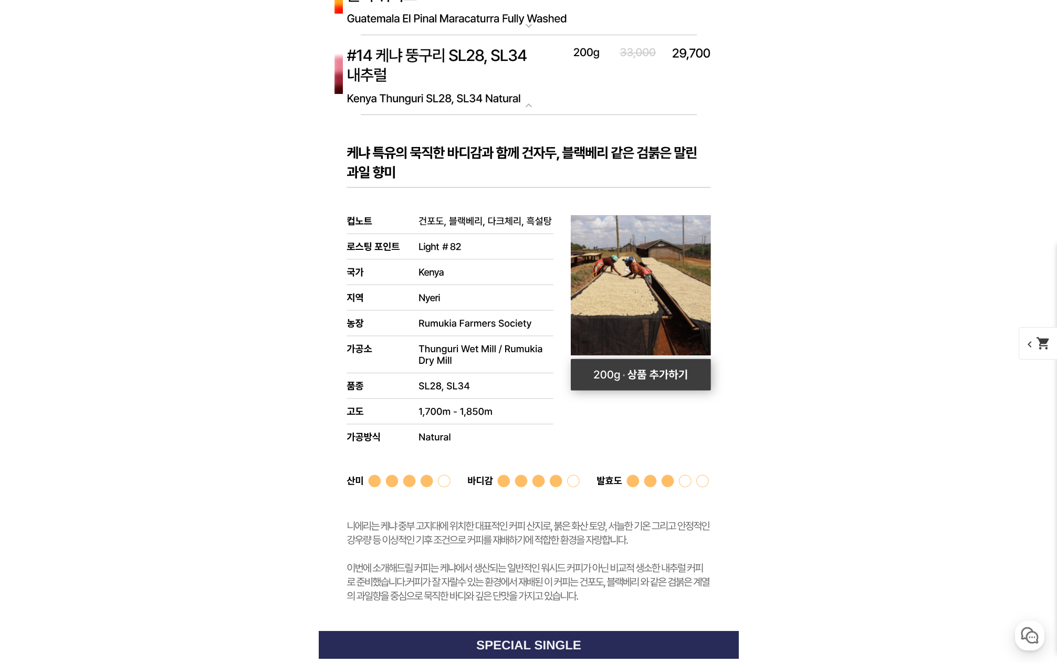
click at [662, 378] on rect at bounding box center [641, 375] width 140 height 32
select select "[10.8 오픈] #14 케냐 뚱구리 SL28 SL34 내추럴"
select select "200g"
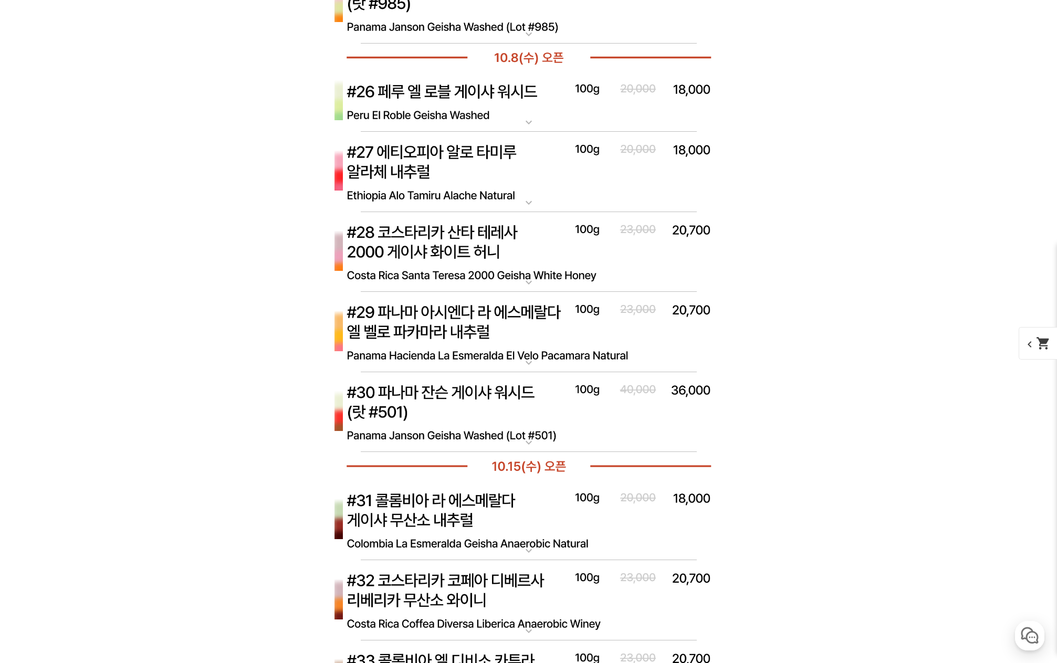
scroll to position [6025, 0]
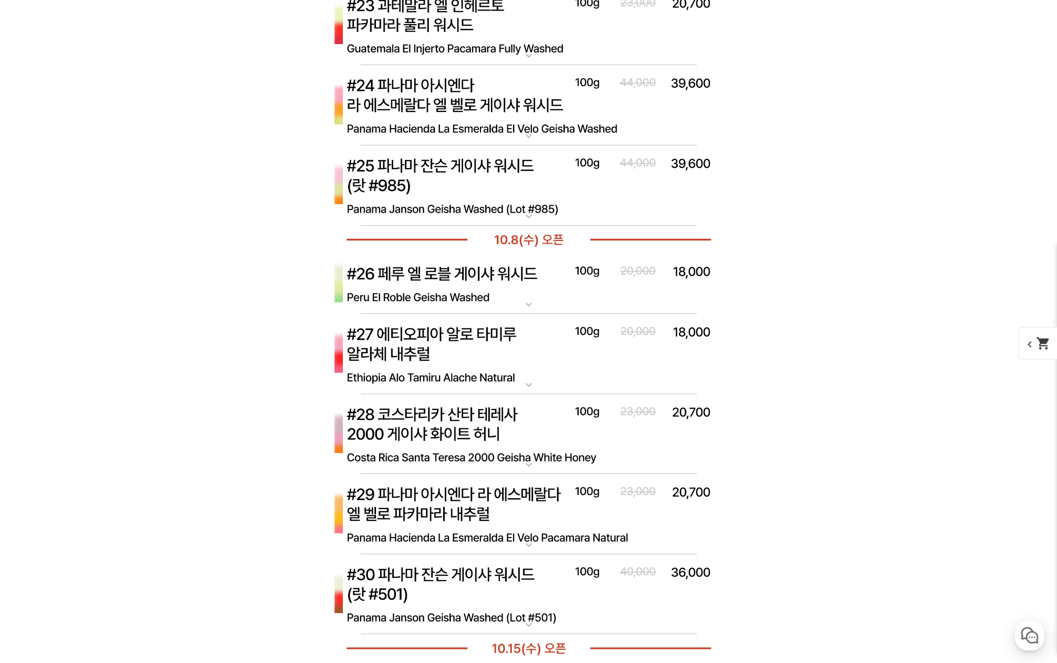
click at [612, 284] on img at bounding box center [529, 284] width 420 height 61
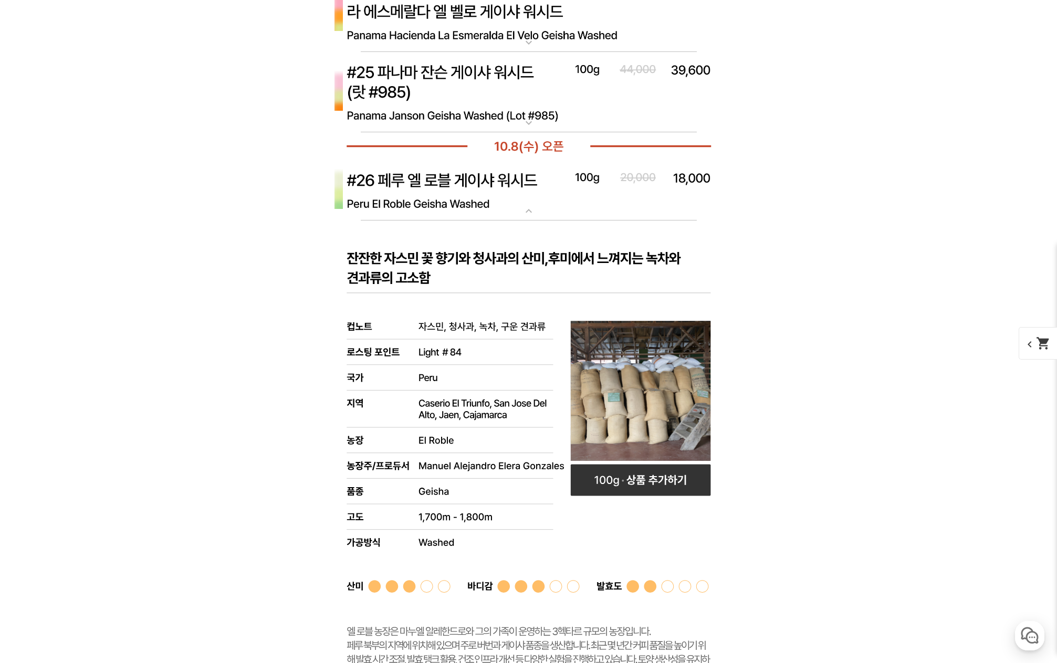
scroll to position [6077, 0]
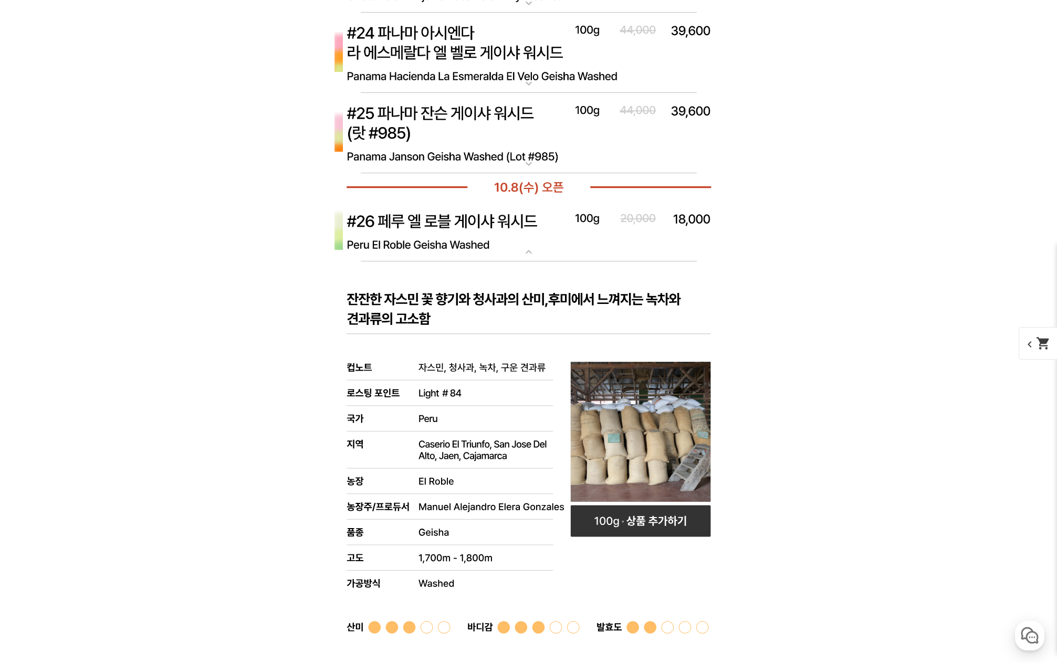
click at [594, 245] on img at bounding box center [529, 231] width 420 height 61
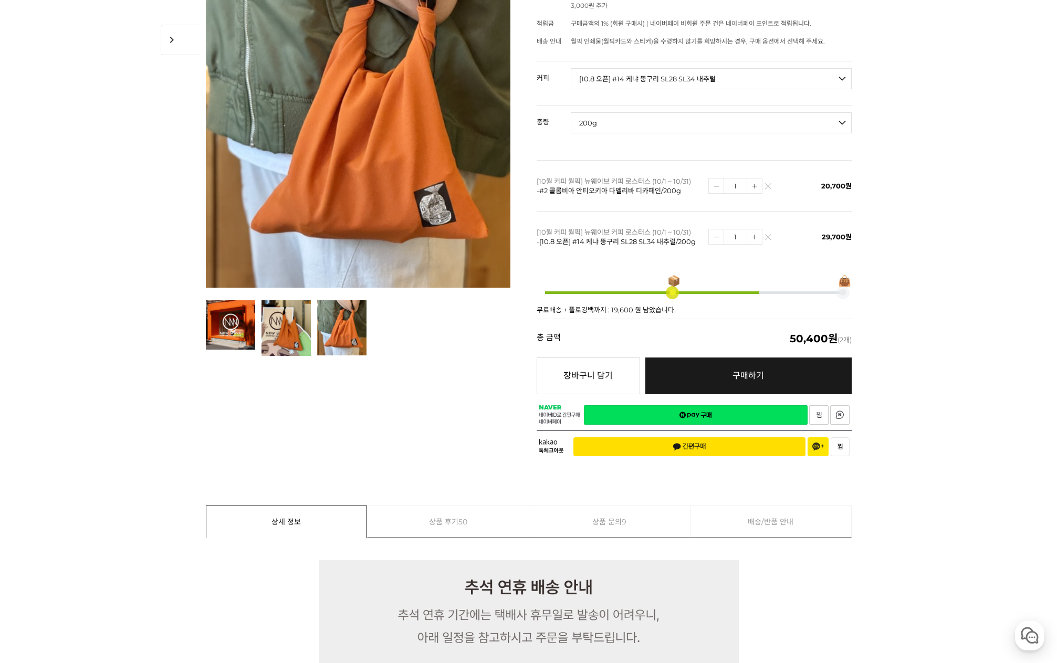
scroll to position [388, 0]
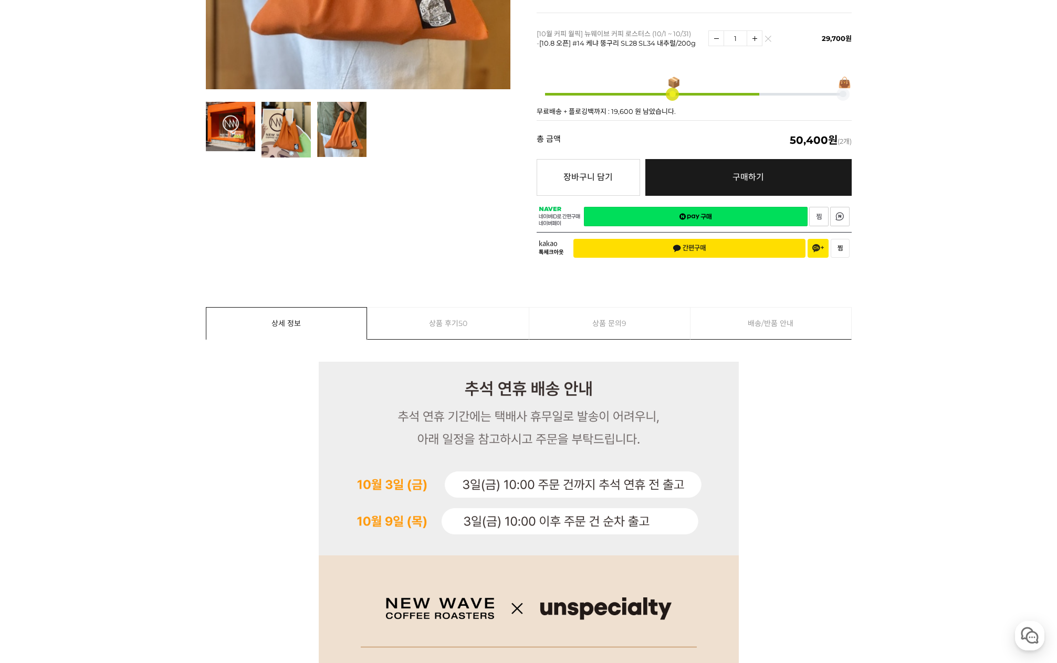
click at [449, 318] on link "상품 후기 50" at bounding box center [448, 324] width 161 height 32
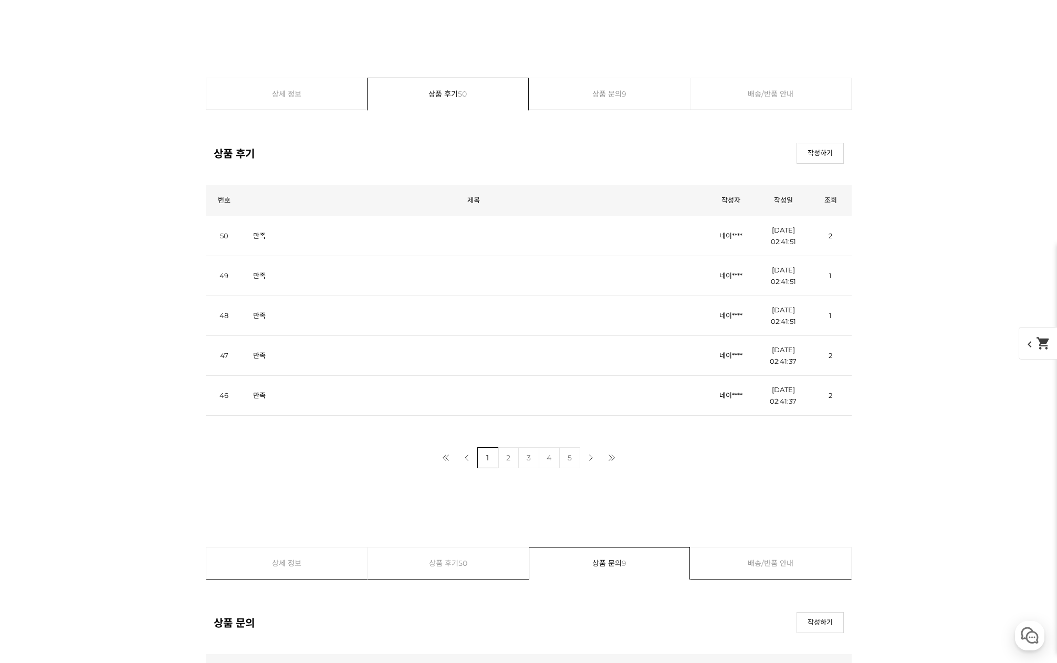
click at [620, 86] on link "상품 문의 9" at bounding box center [610, 94] width 161 height 32
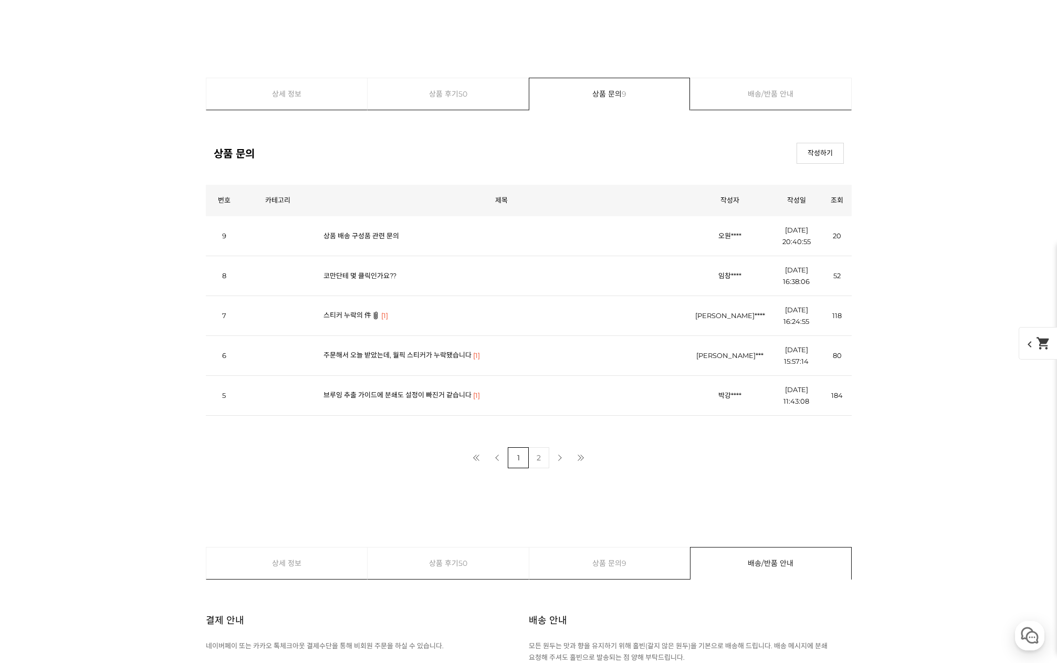
click at [358, 272] on link "코만단테 몇 클릭인가요??" at bounding box center [360, 276] width 73 height 8
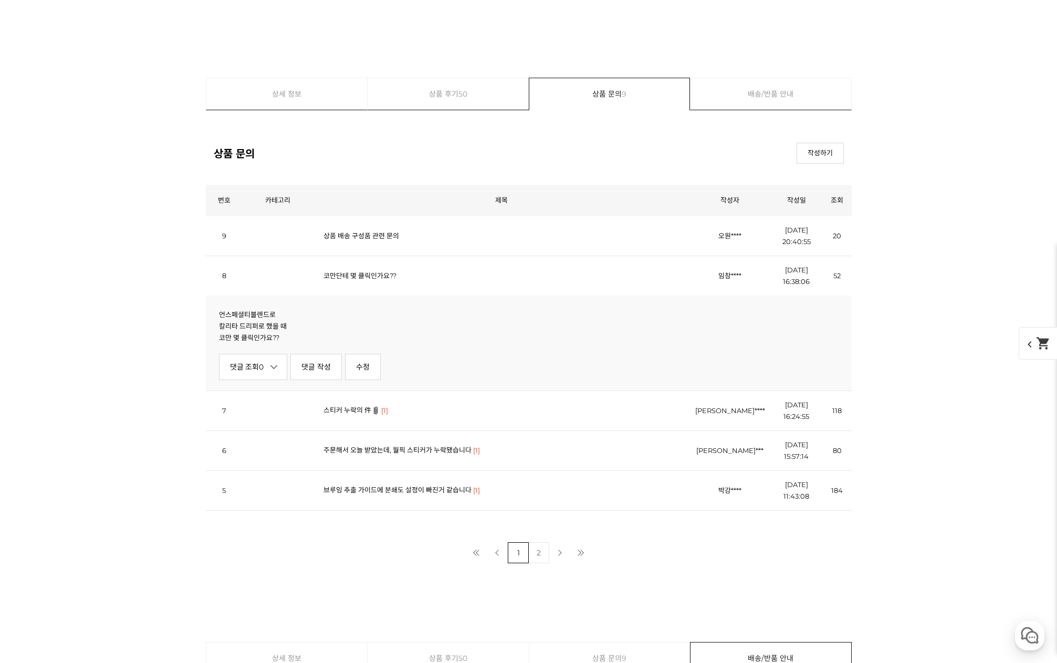
click at [337, 407] on link "스티커 누락의 件" at bounding box center [348, 410] width 48 height 8
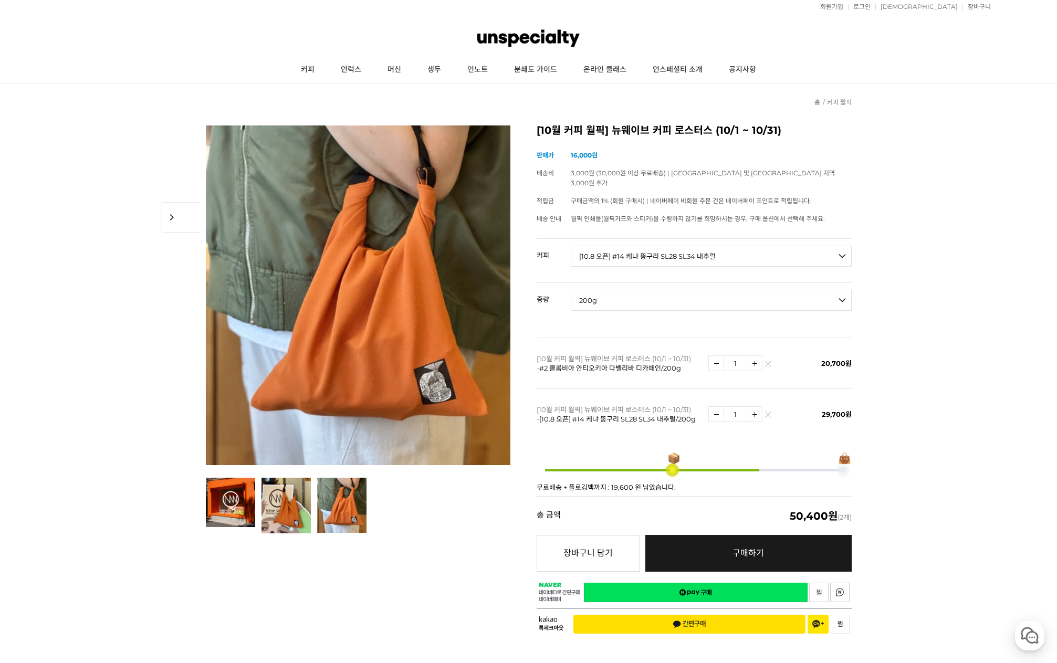
scroll to position [0, 0]
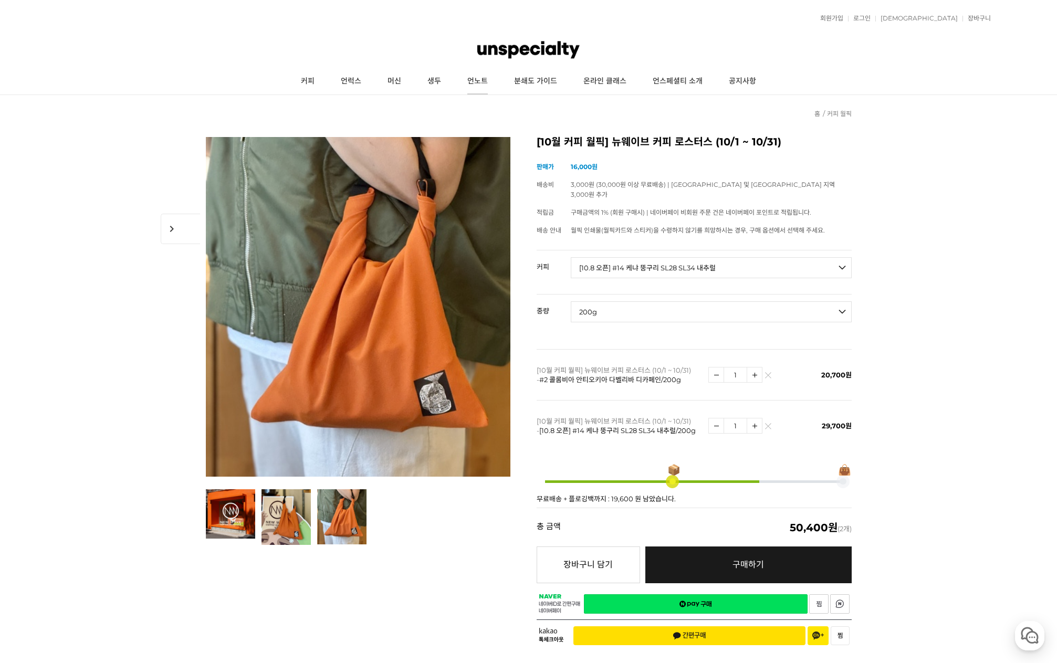
click at [474, 78] on link "언노트" at bounding box center [477, 81] width 47 height 26
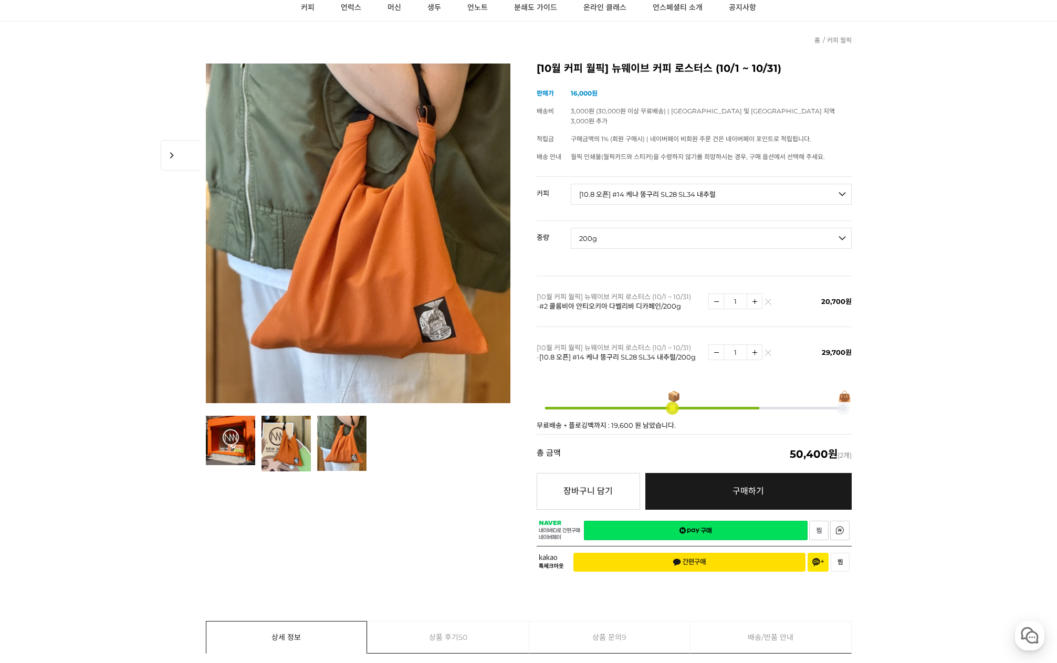
scroll to position [53, 0]
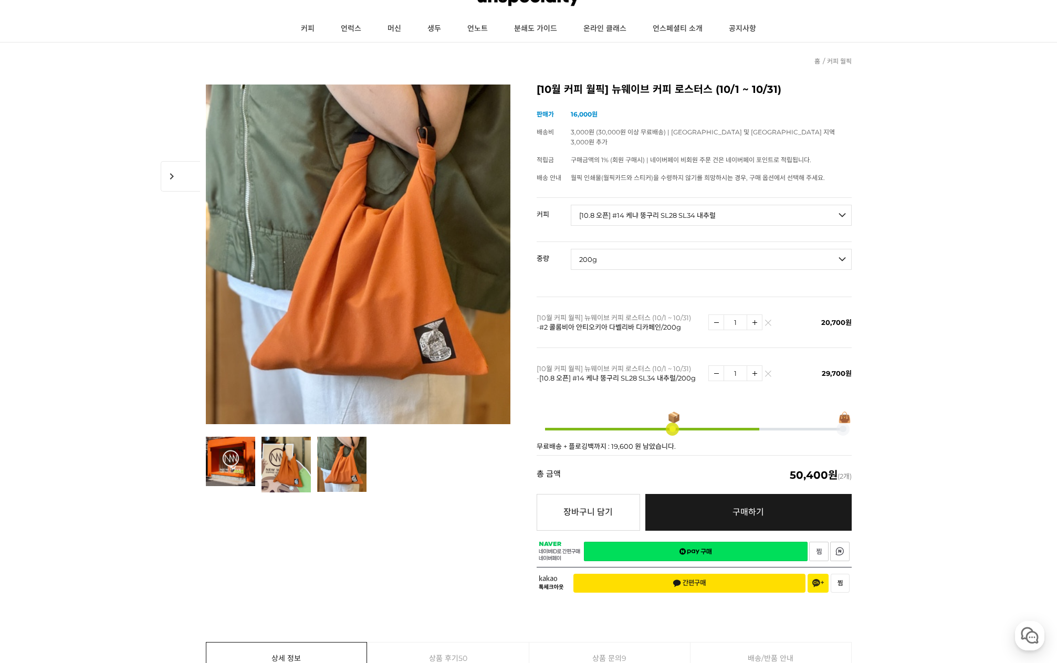
click at [717, 542] on link "네이버페이 구매하기" at bounding box center [696, 551] width 224 height 19
